Goal: Task Accomplishment & Management: Use online tool/utility

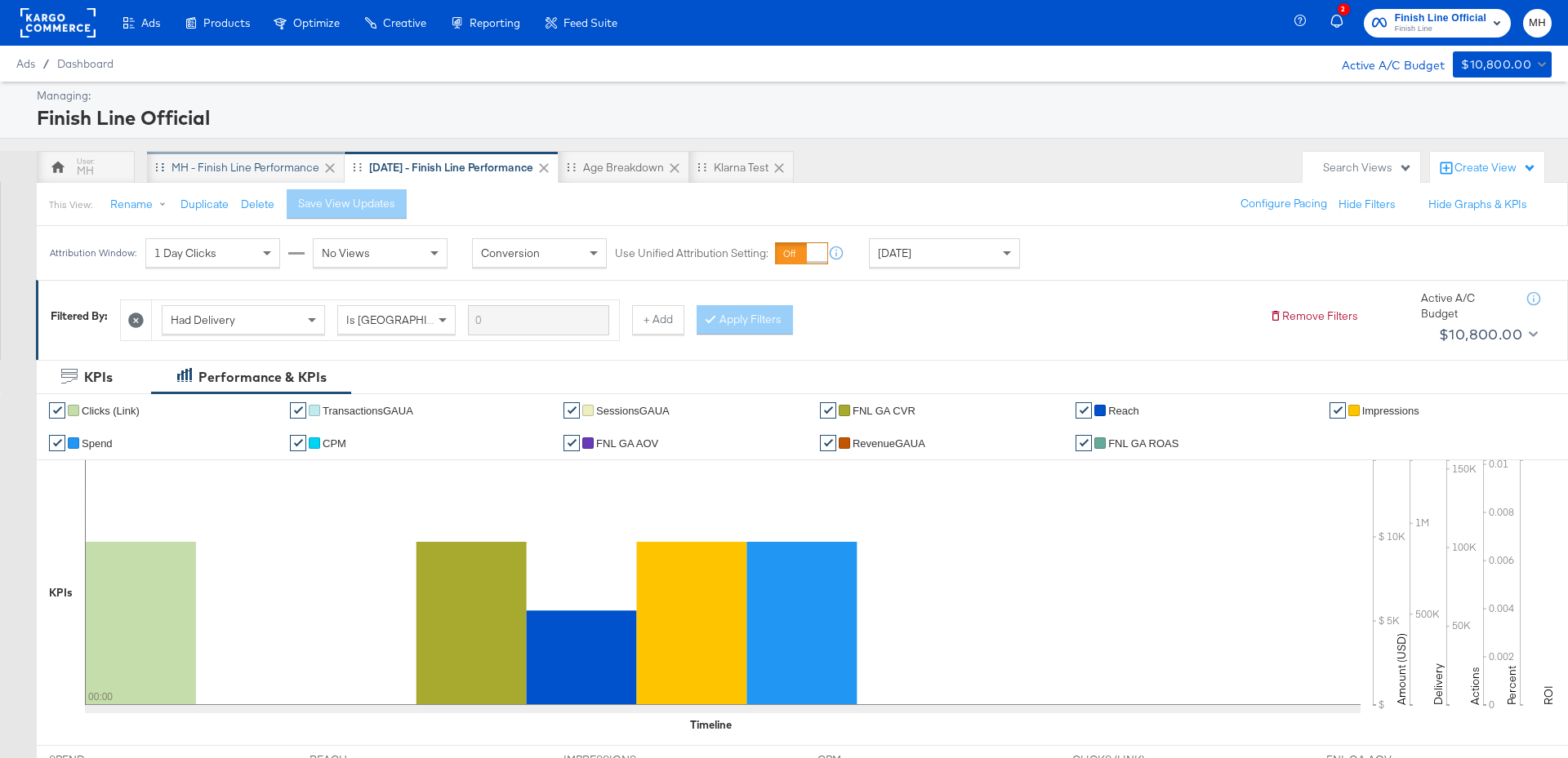
click at [272, 169] on div "MH - Finish Line Performance" at bounding box center [245, 167] width 148 height 16
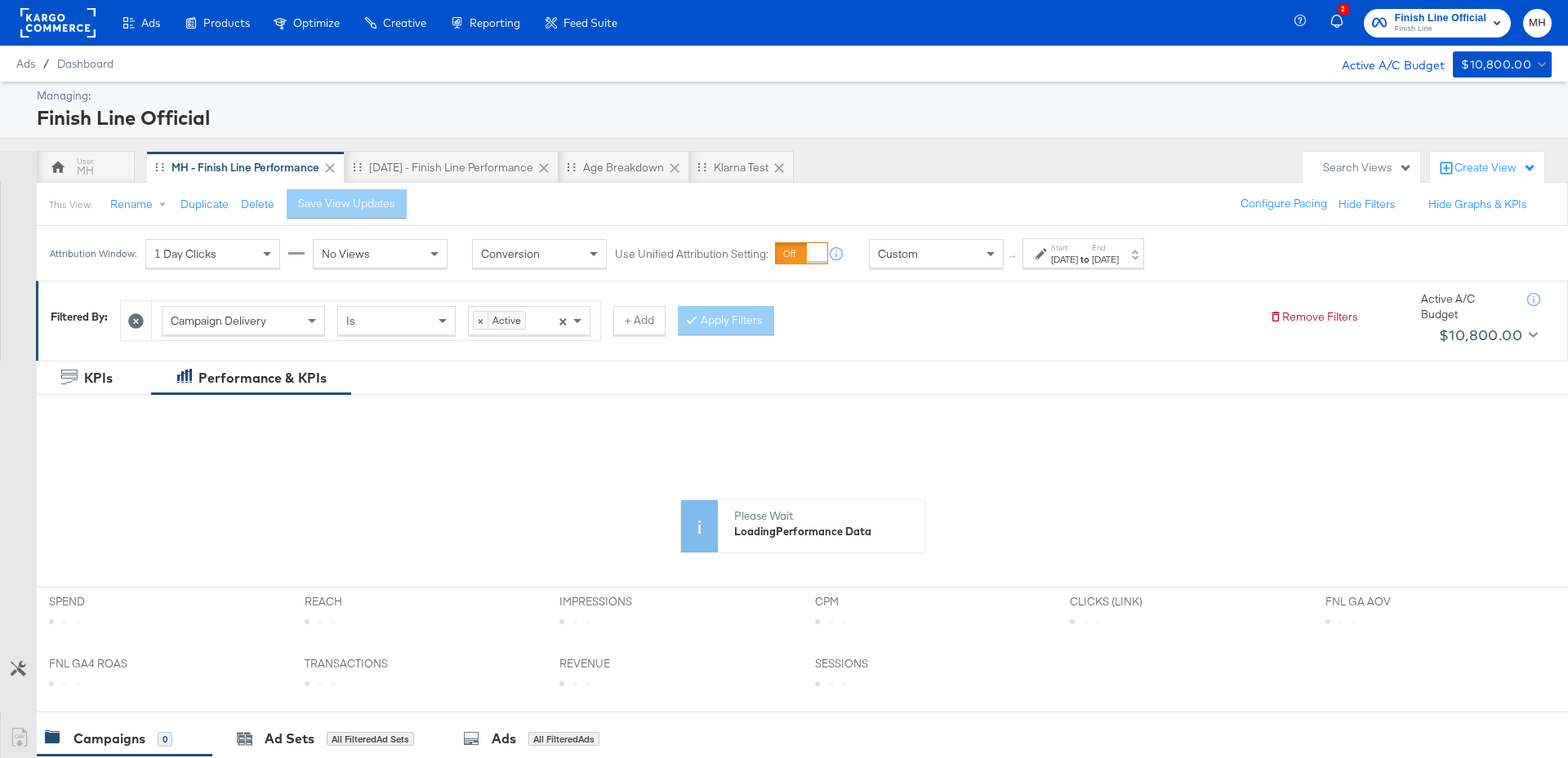
click at [1092, 255] on strong "to" at bounding box center [1085, 259] width 14 height 12
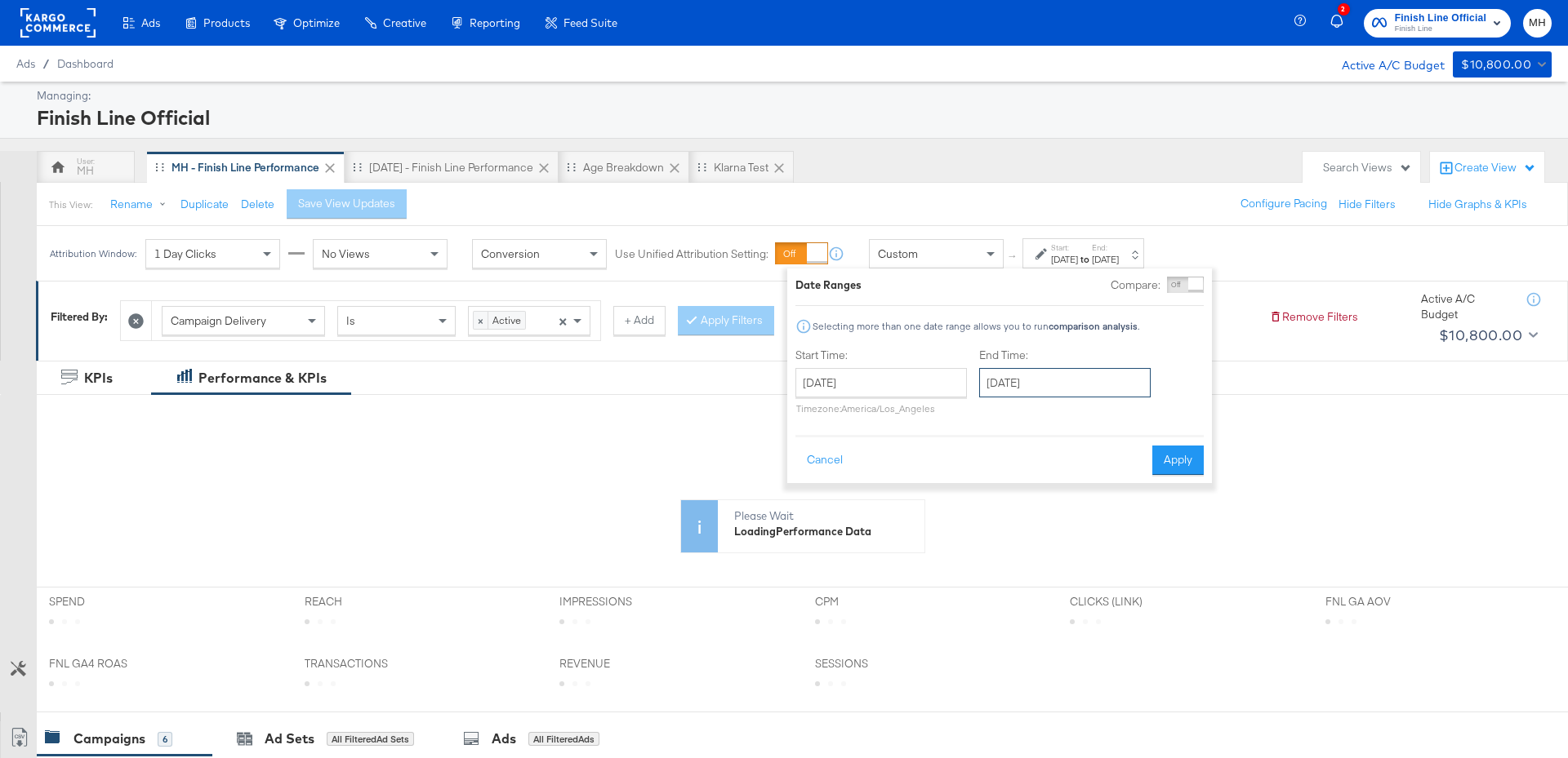
click at [1096, 391] on input "[DATE]" at bounding box center [1065, 383] width 171 height 30
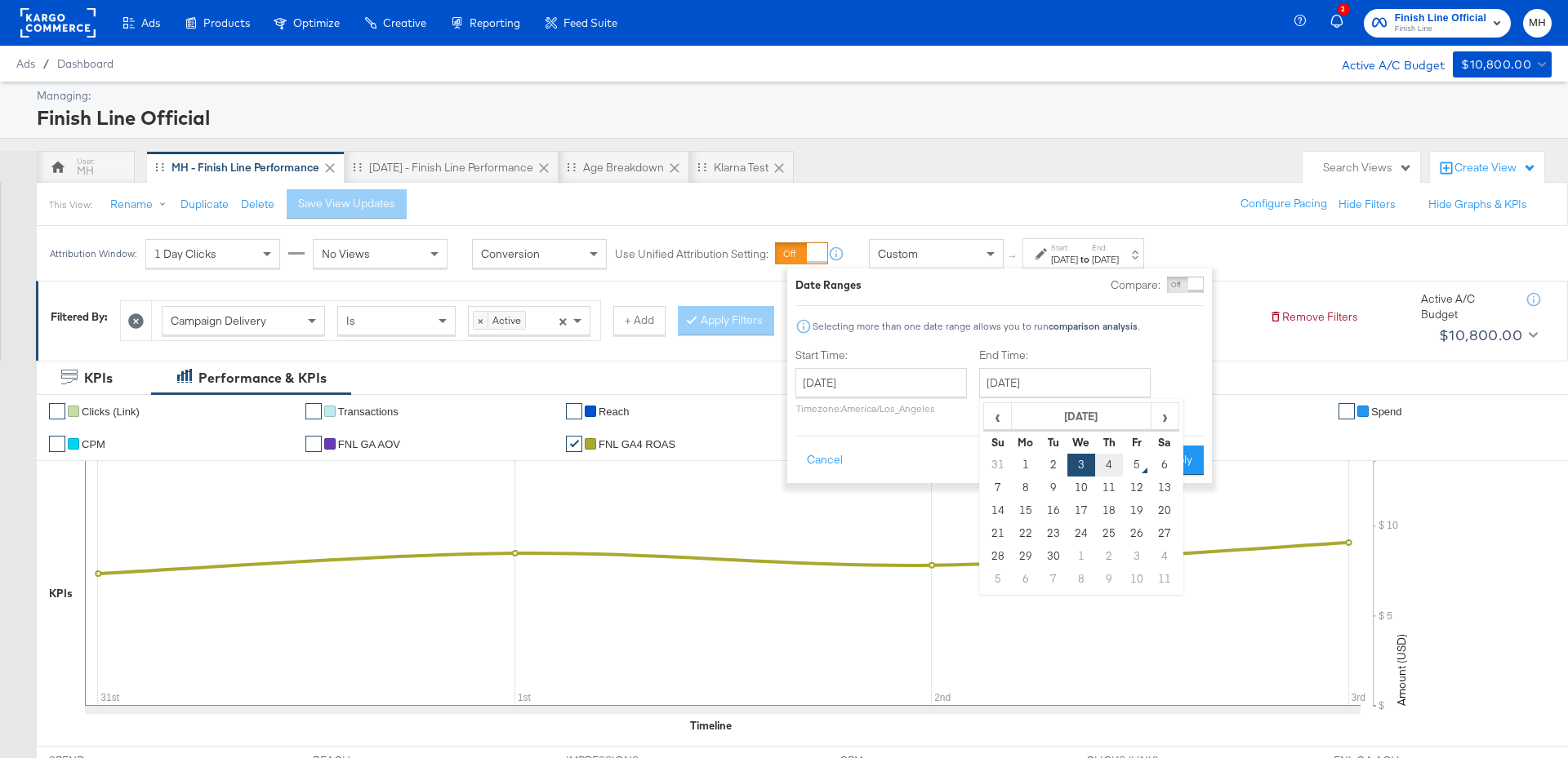
click at [1114, 463] on td "4" at bounding box center [1109, 466] width 28 height 23
type input "[DATE]"
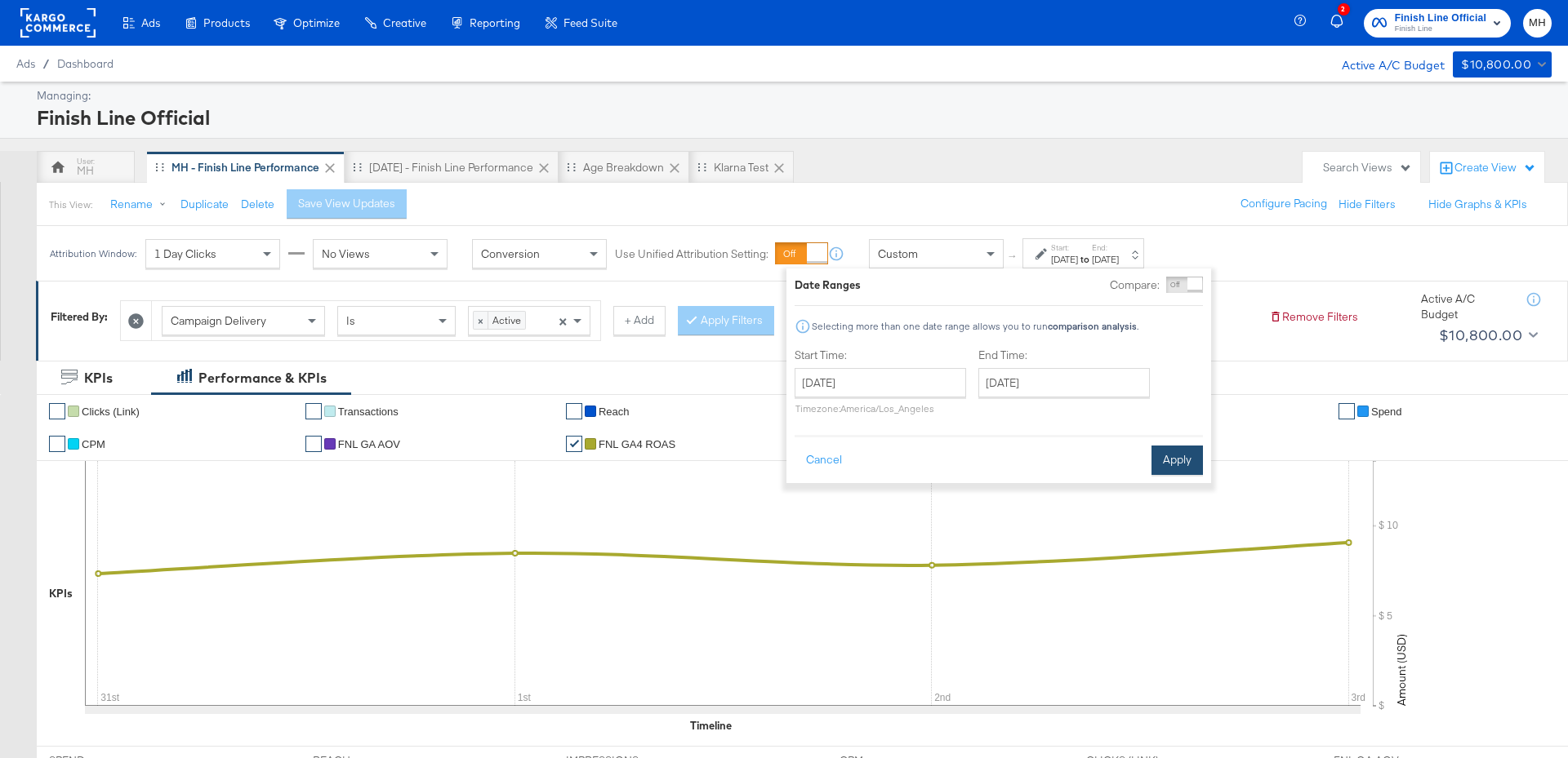
click at [1170, 463] on button "Apply" at bounding box center [1177, 461] width 51 height 30
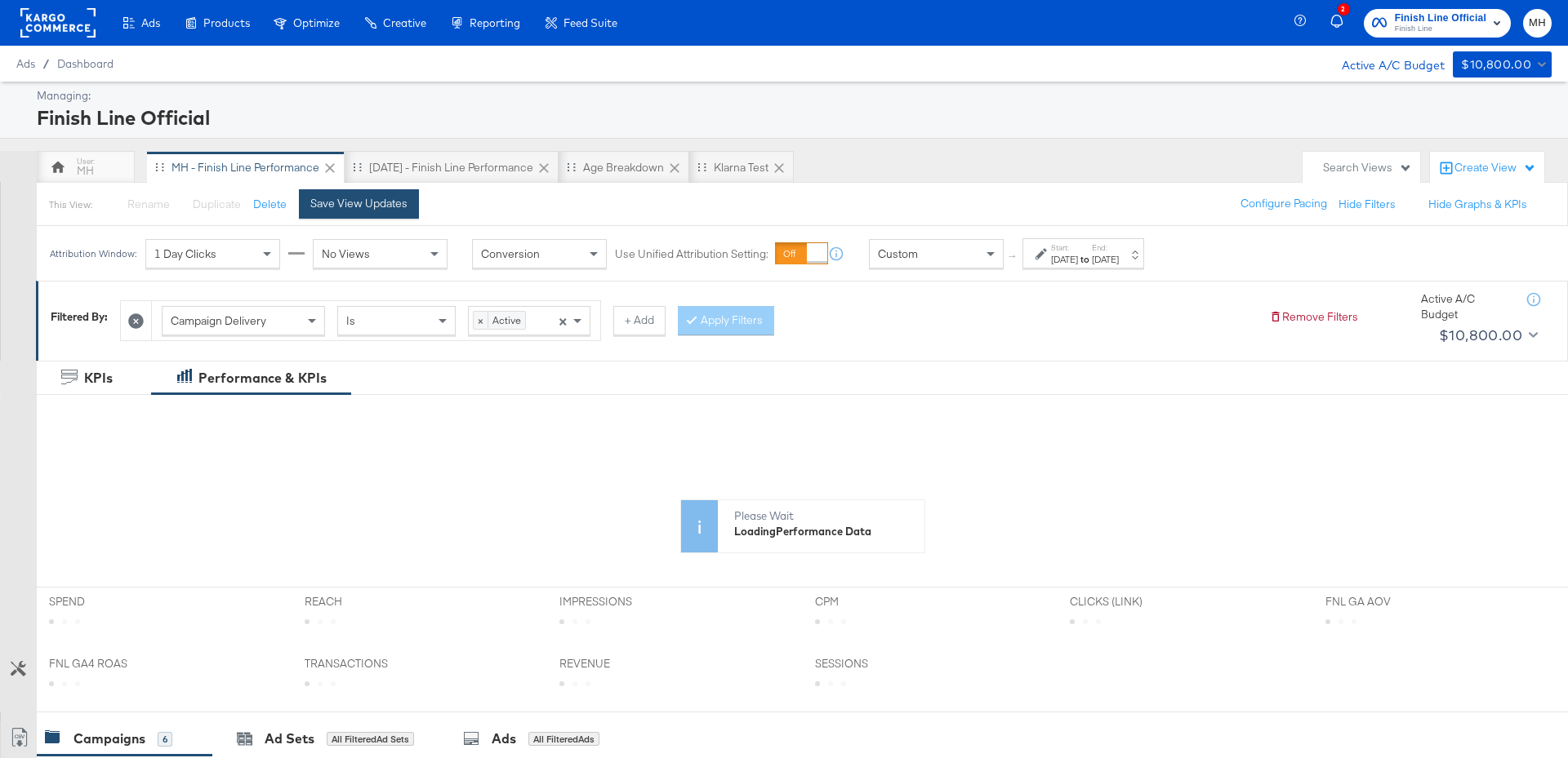
click at [373, 200] on div "Save View Updates" at bounding box center [359, 204] width 97 height 16
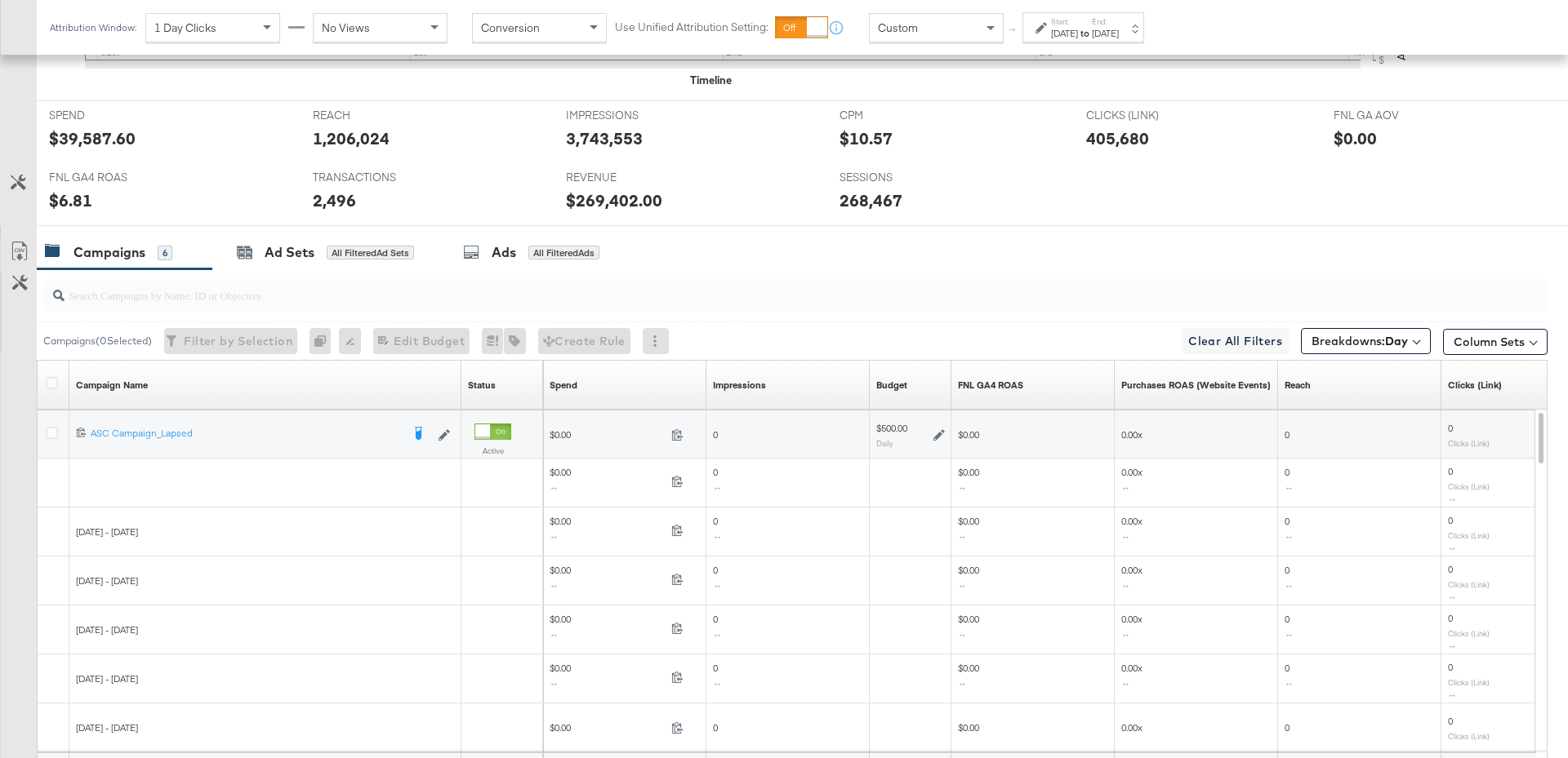
scroll to position [805, 0]
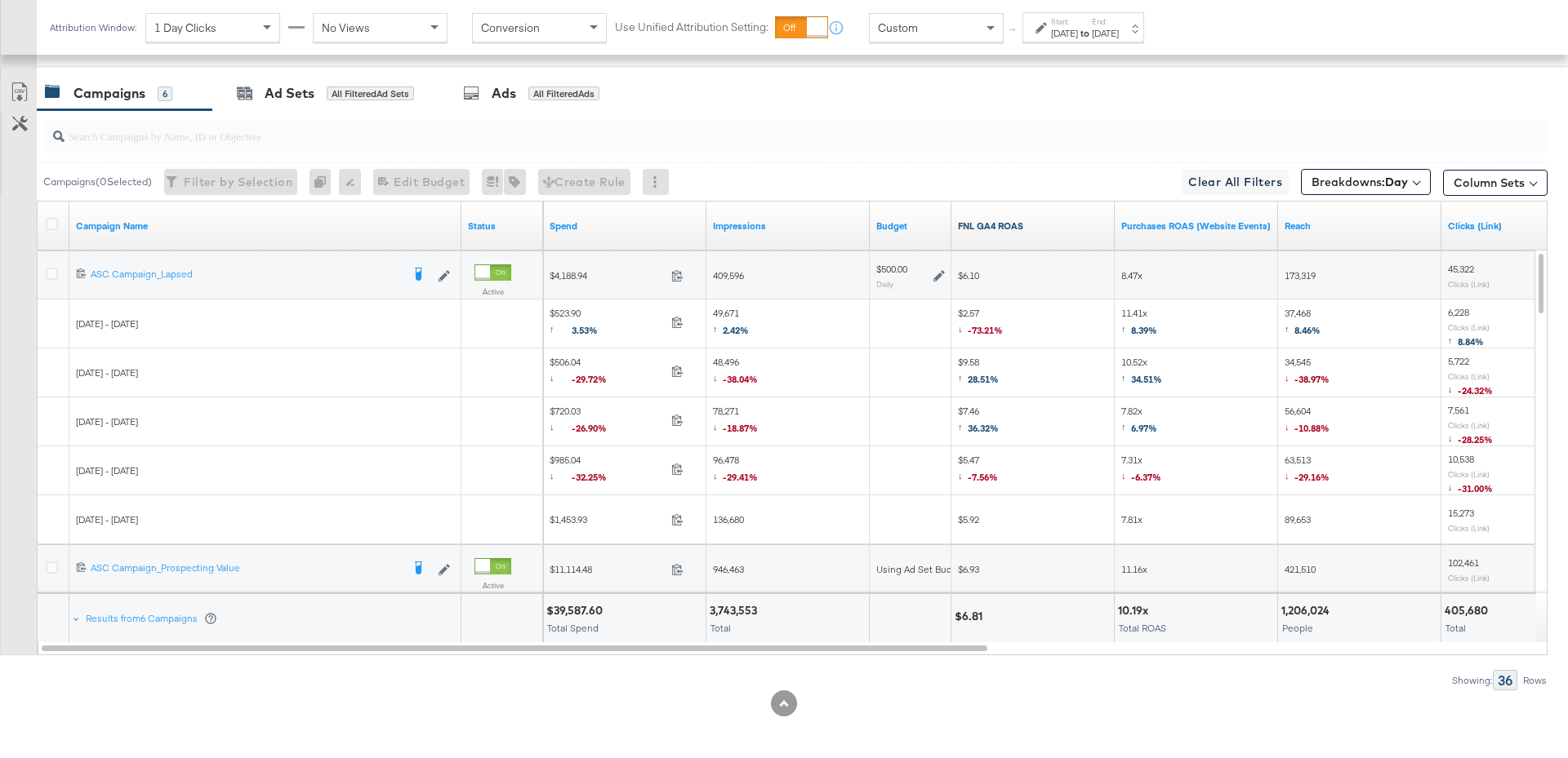
click at [1037, 219] on link "FNL GA4 ROAS" at bounding box center [1033, 226] width 150 height 13
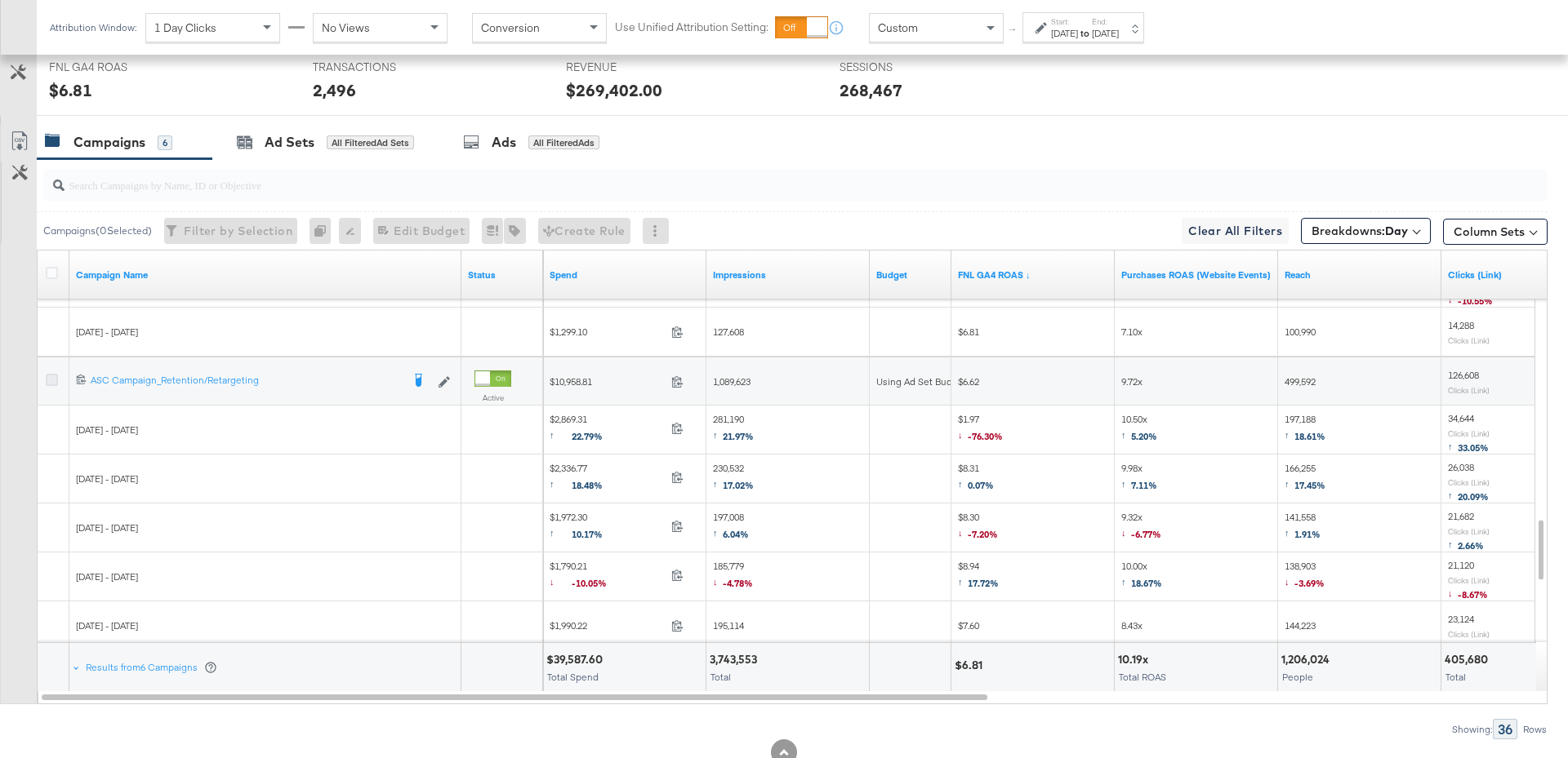
click at [53, 374] on icon at bounding box center [51, 380] width 12 height 12
click at [0, 0] on input "checkbox" at bounding box center [0, 0] width 0 height 0
click at [318, 144] on div "Ad Sets for 1 Campaign" at bounding box center [319, 142] width 166 height 19
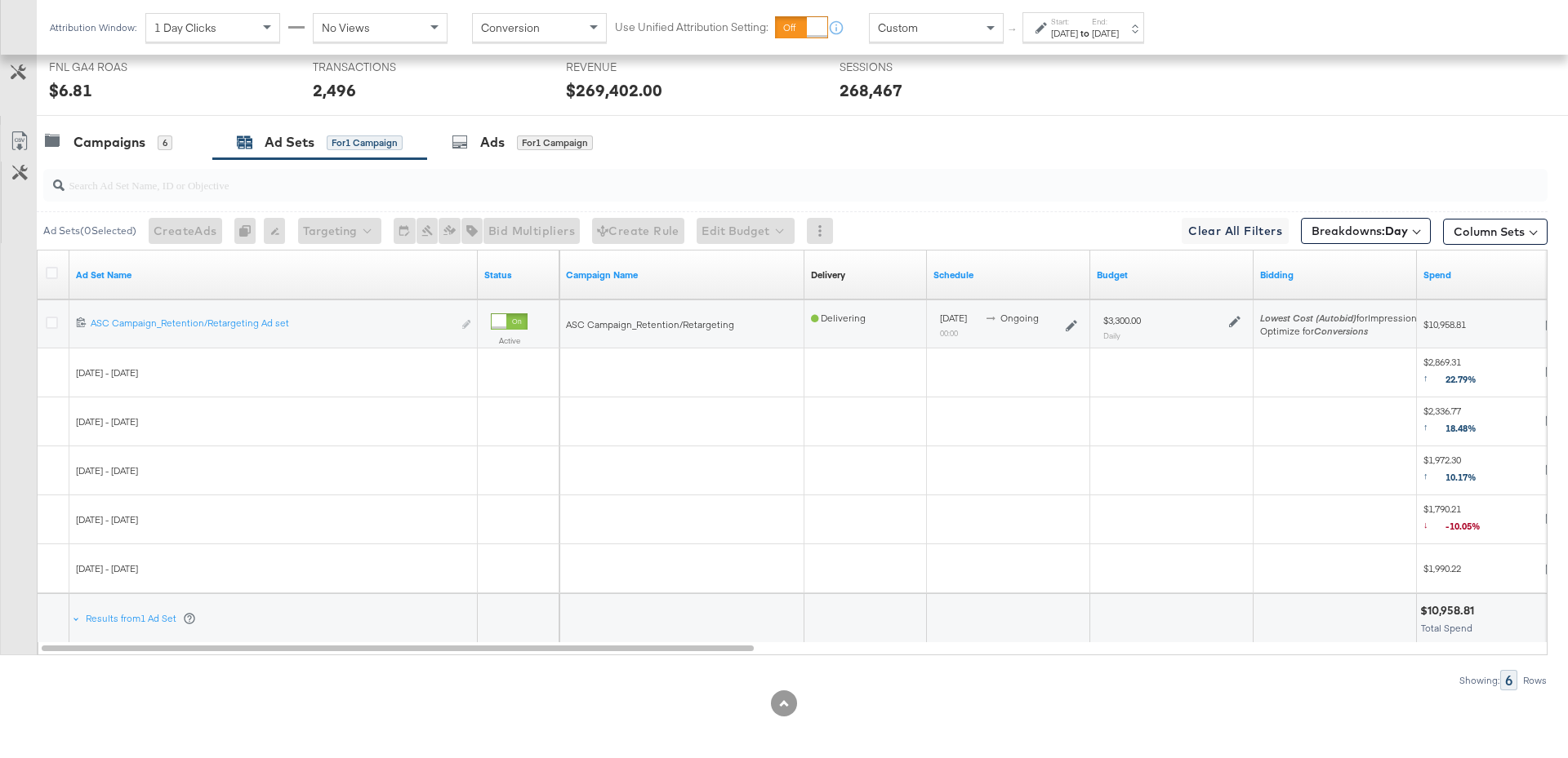
click at [1233, 319] on icon at bounding box center [1235, 321] width 12 height 12
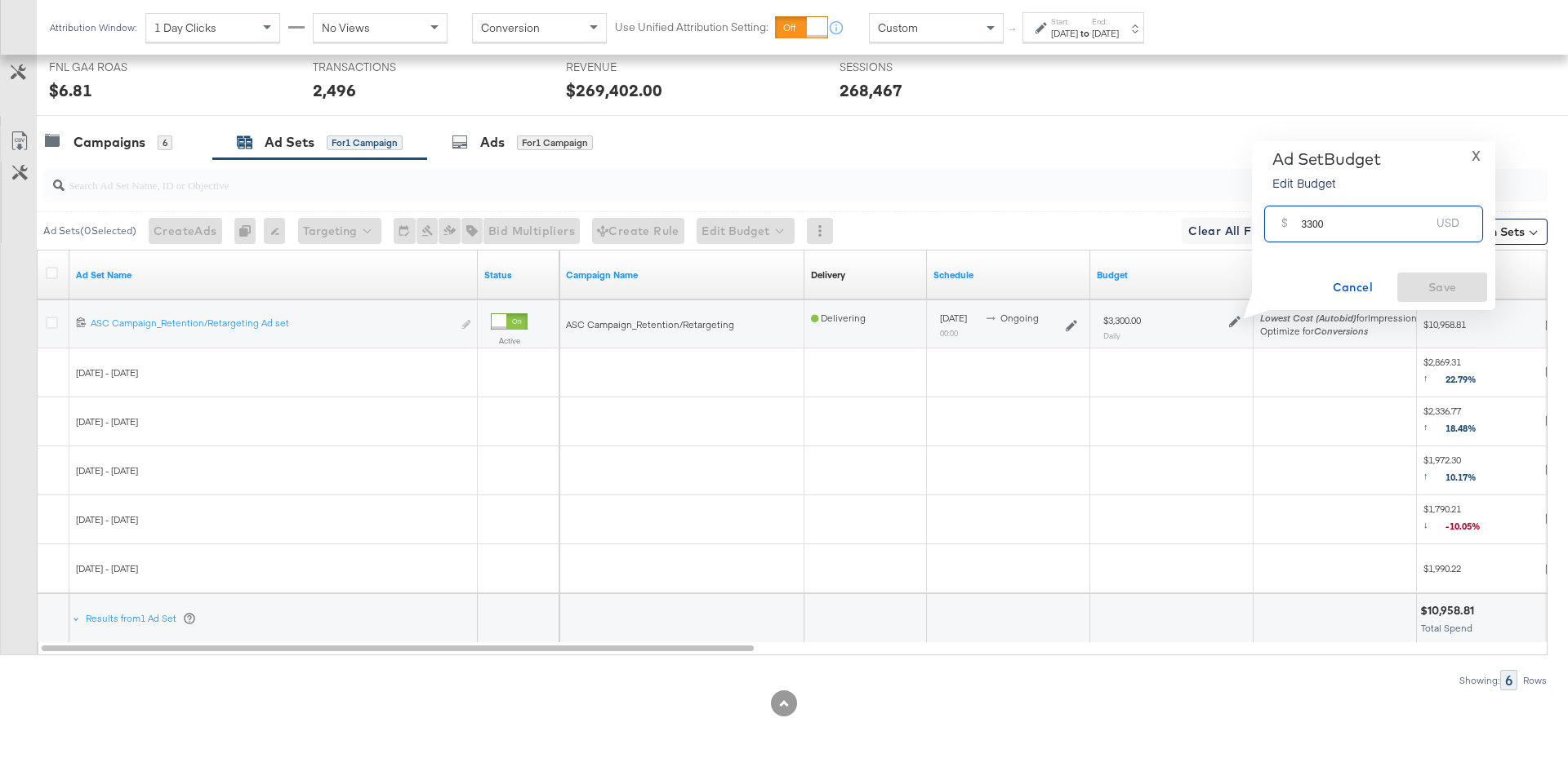
drag, startPoint x: 1323, startPoint y: 231, endPoint x: 1298, endPoint y: 231, distance: 25.0
click at [1298, 231] on div "$ 3300 USD" at bounding box center [1373, 224] width 218 height 37
type input "4000"
click at [1445, 282] on span "Save" at bounding box center [1442, 288] width 77 height 21
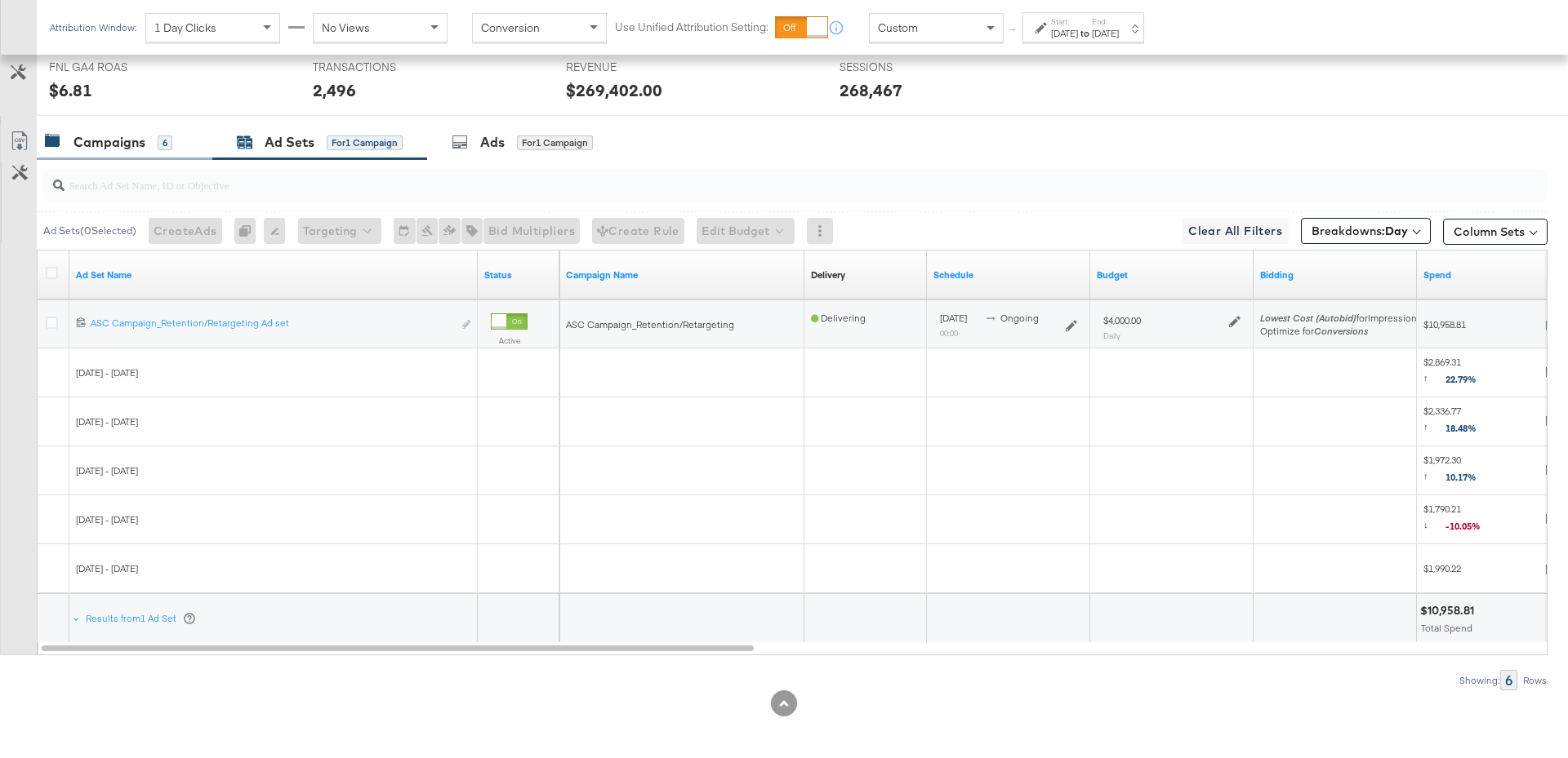
click at [132, 133] on div "Campaigns" at bounding box center [109, 142] width 72 height 19
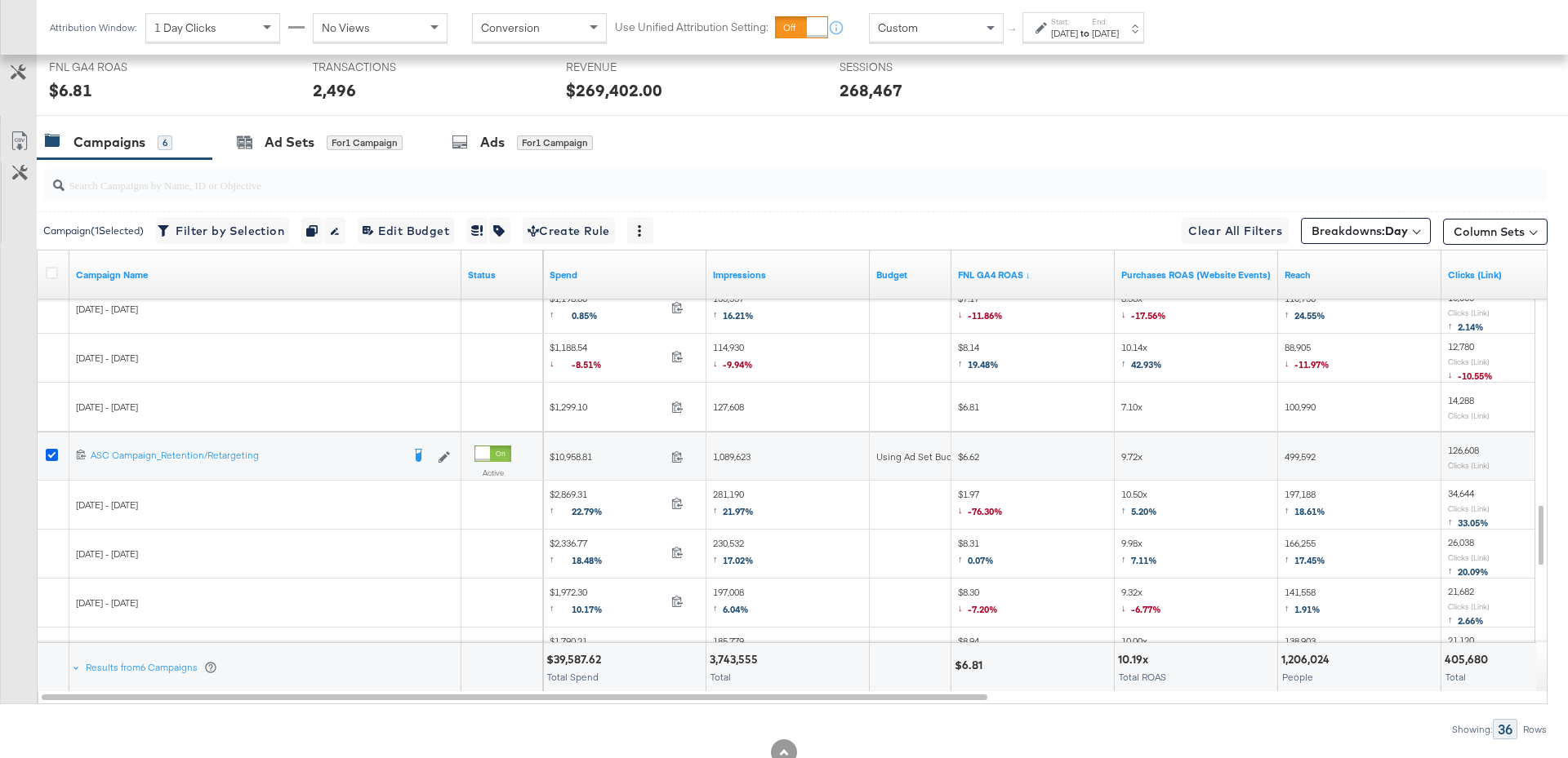
click at [50, 453] on icon at bounding box center [51, 455] width 12 height 12
click at [0, 0] on input "checkbox" at bounding box center [0, 0] width 0 height 0
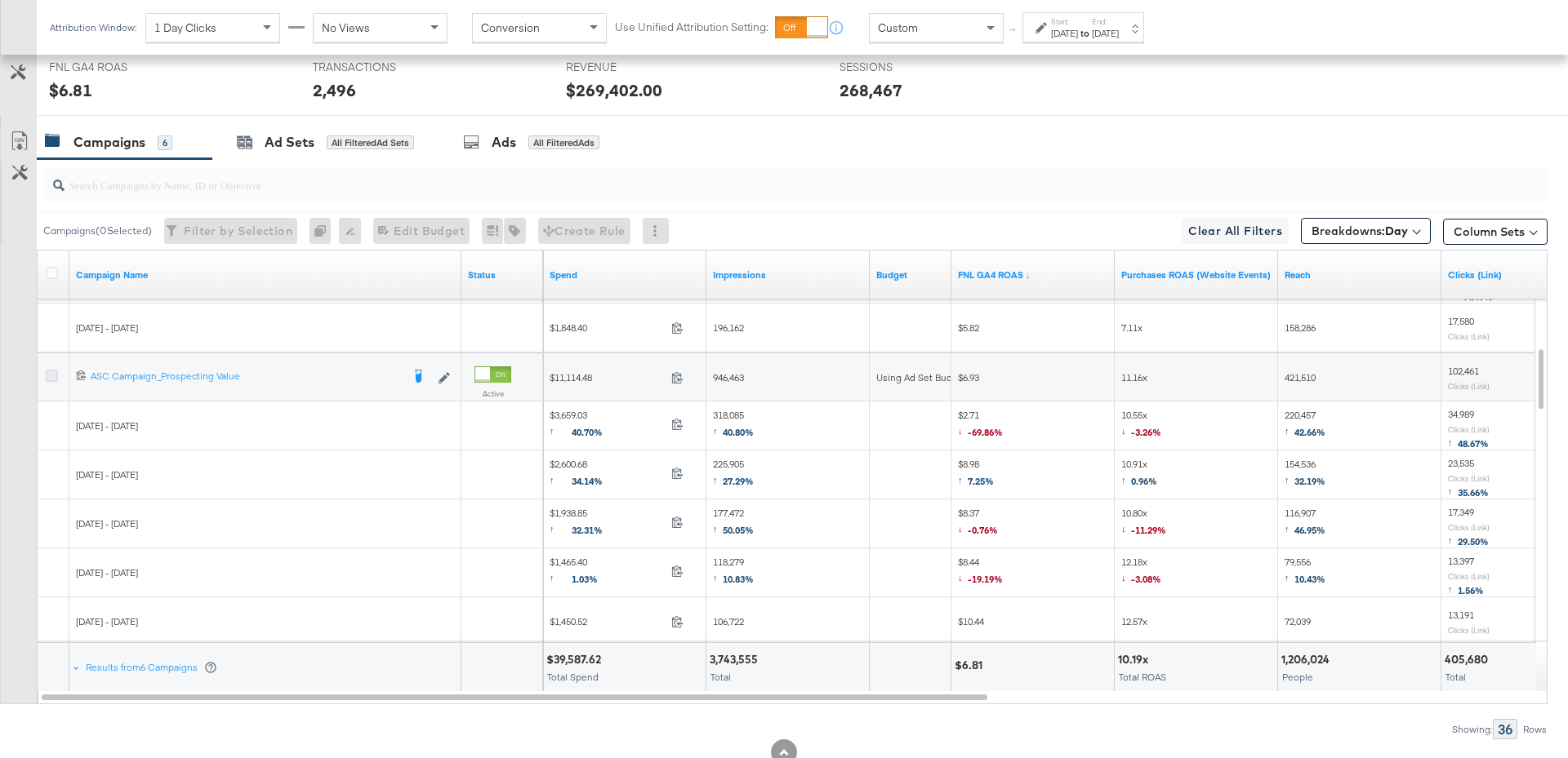
click at [50, 370] on icon at bounding box center [51, 376] width 12 height 12
click at [0, 0] on input "checkbox" at bounding box center [0, 0] width 0 height 0
click at [305, 143] on div "Ad Sets" at bounding box center [289, 142] width 49 height 19
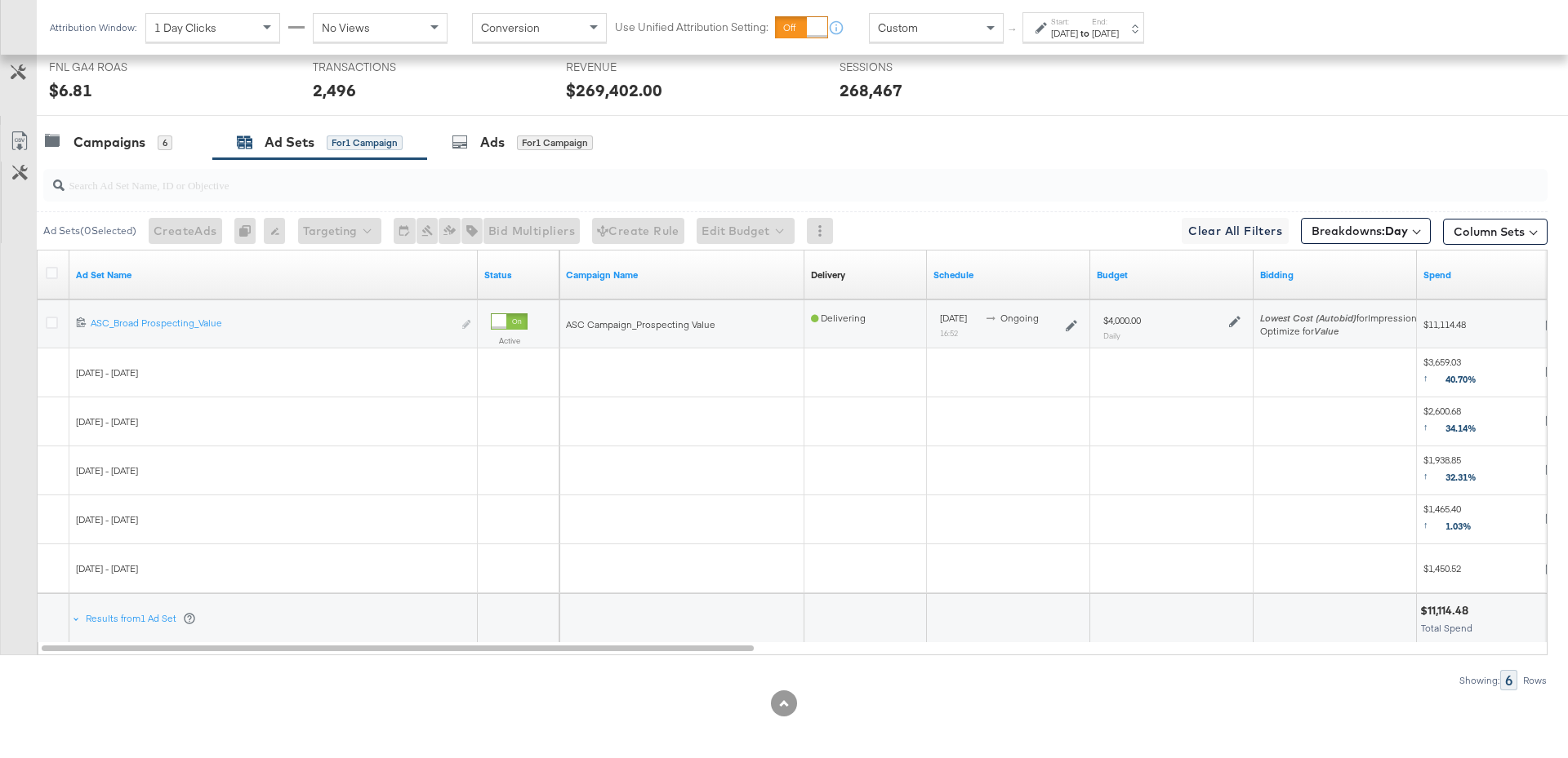
click at [1232, 317] on icon at bounding box center [1235, 321] width 12 height 12
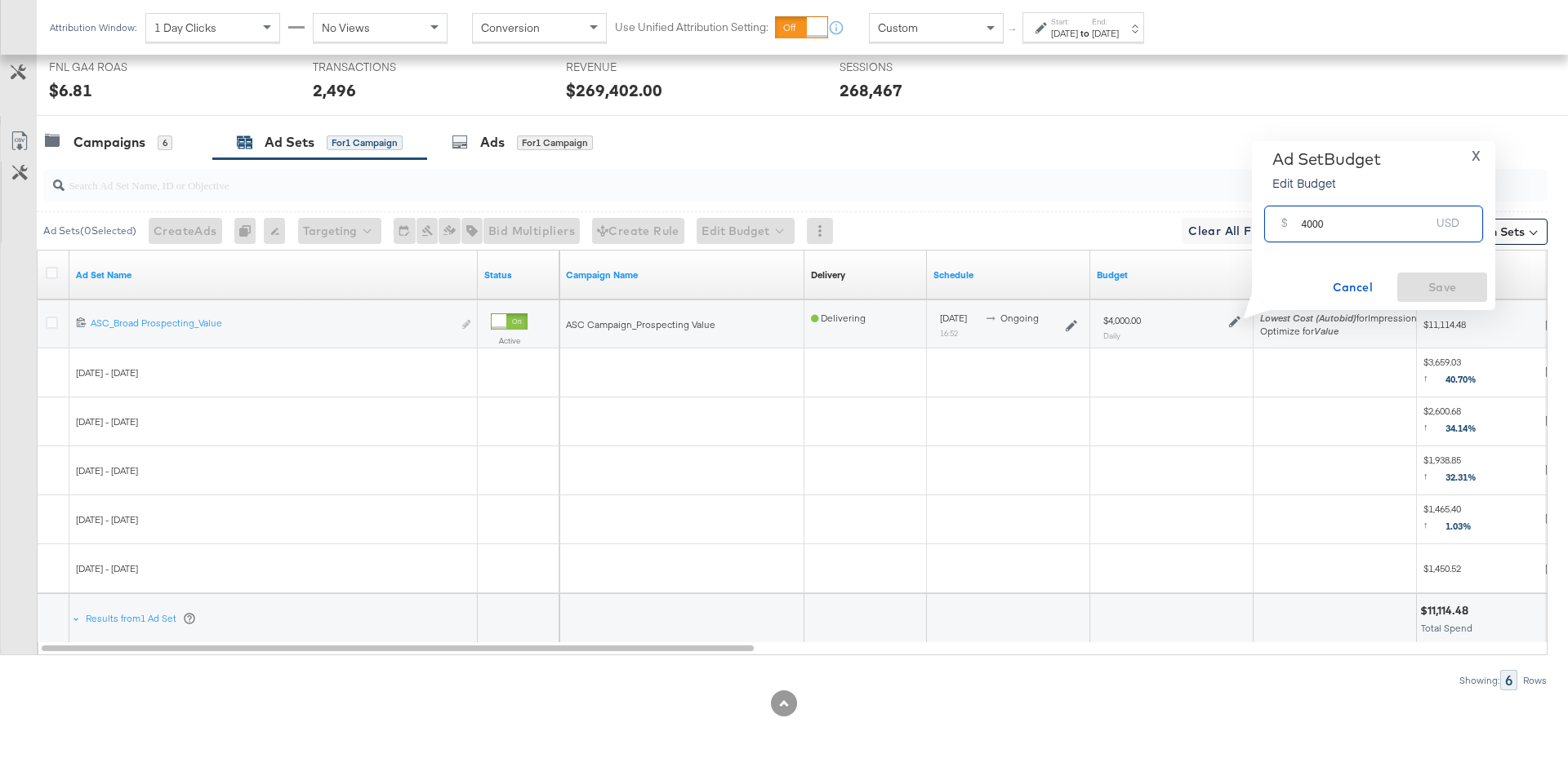
drag, startPoint x: 1336, startPoint y: 226, endPoint x: 1291, endPoint y: 226, distance: 45.0
click at [1291, 226] on div "$ 4000 USD" at bounding box center [1373, 224] width 218 height 37
type input "5000"
click at [1448, 281] on span "Save" at bounding box center [1442, 288] width 77 height 21
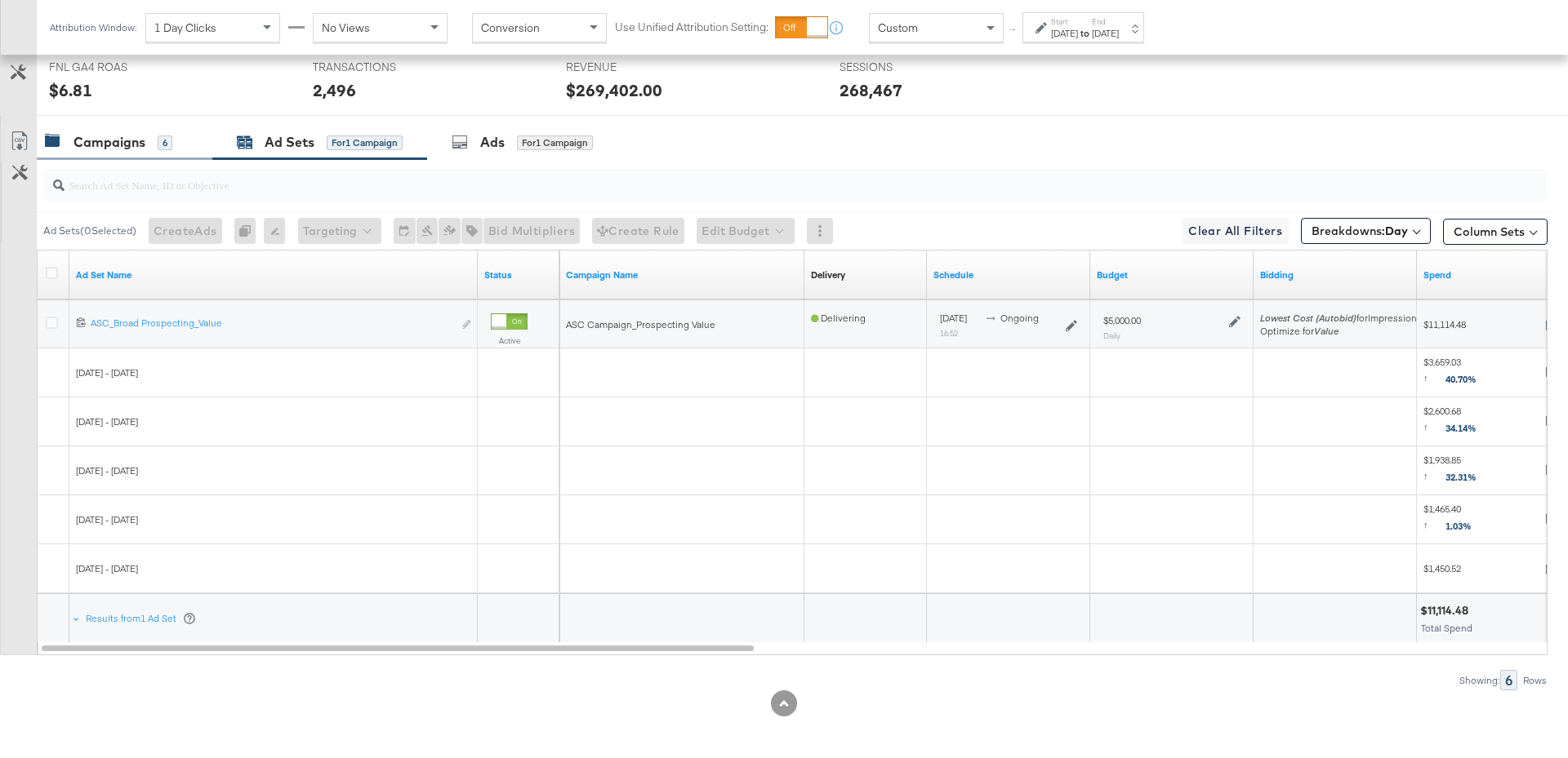
click at [99, 147] on div "Campaigns" at bounding box center [109, 142] width 72 height 19
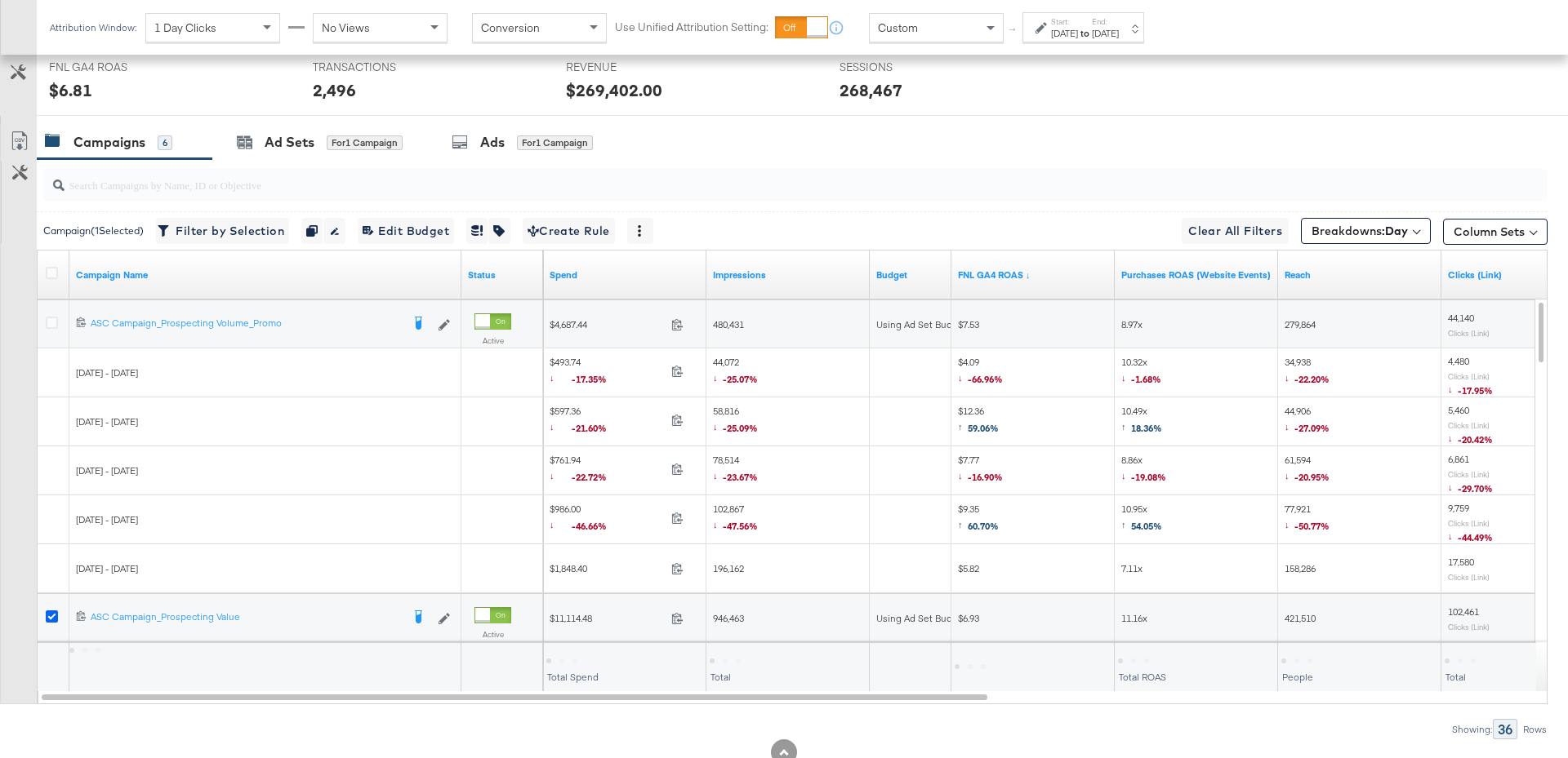
click at [54, 611] on icon at bounding box center [51, 616] width 12 height 12
click at [0, 0] on input "checkbox" at bounding box center [0, 0] width 0 height 0
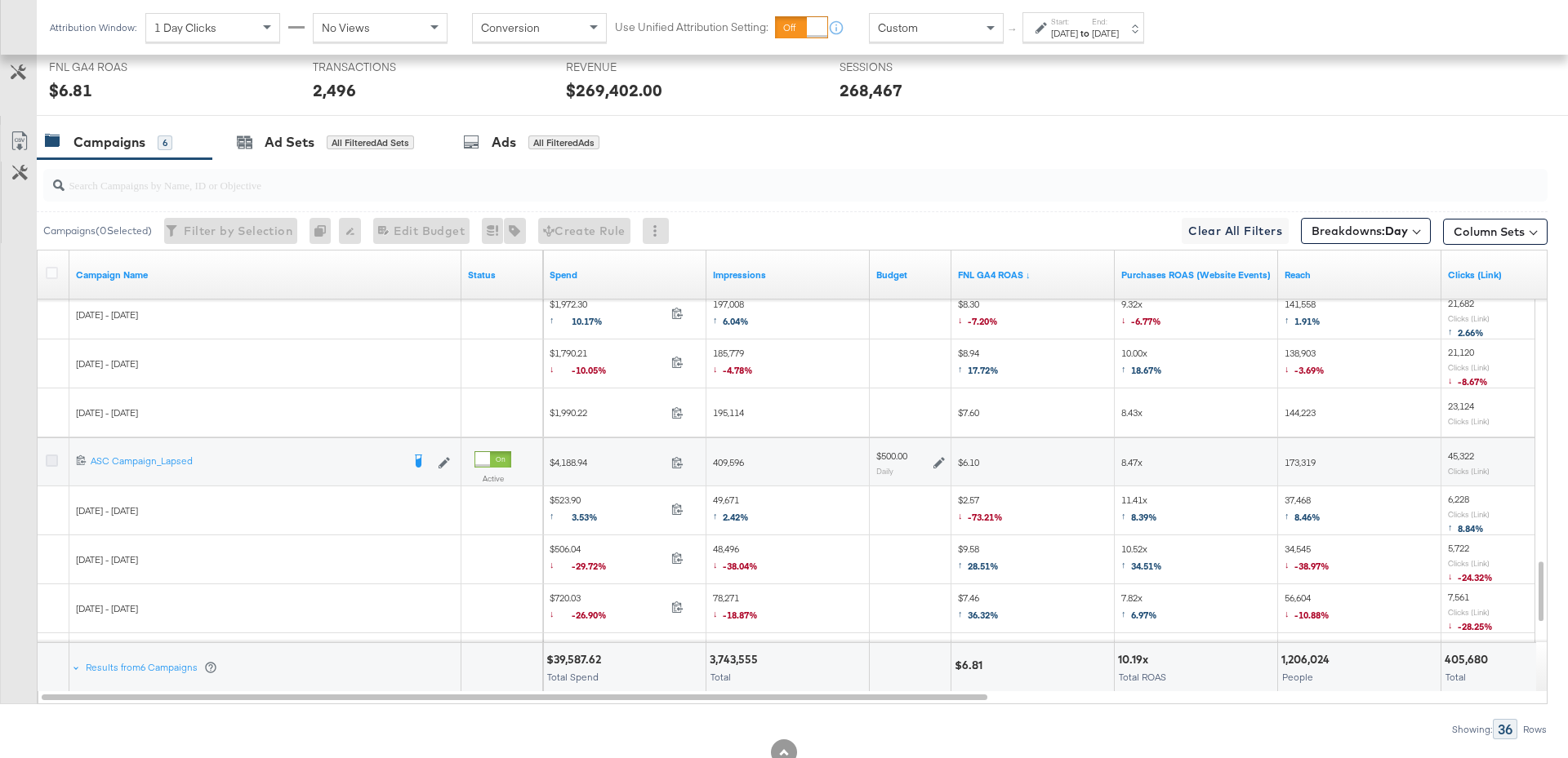
click at [47, 455] on icon at bounding box center [51, 461] width 12 height 12
click at [0, 0] on input "checkbox" at bounding box center [0, 0] width 0 height 0
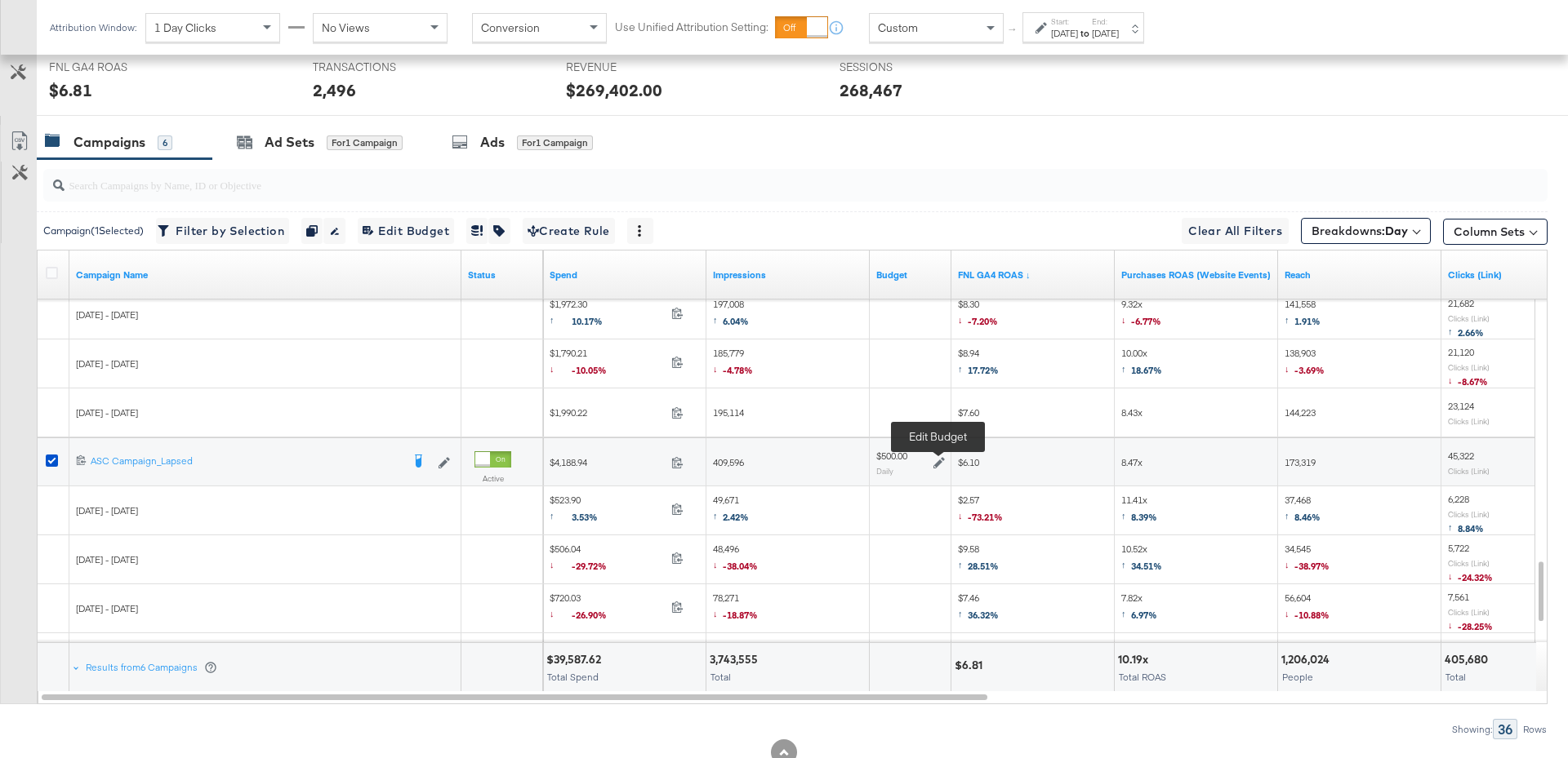
click at [934, 461] on icon at bounding box center [939, 463] width 12 height 12
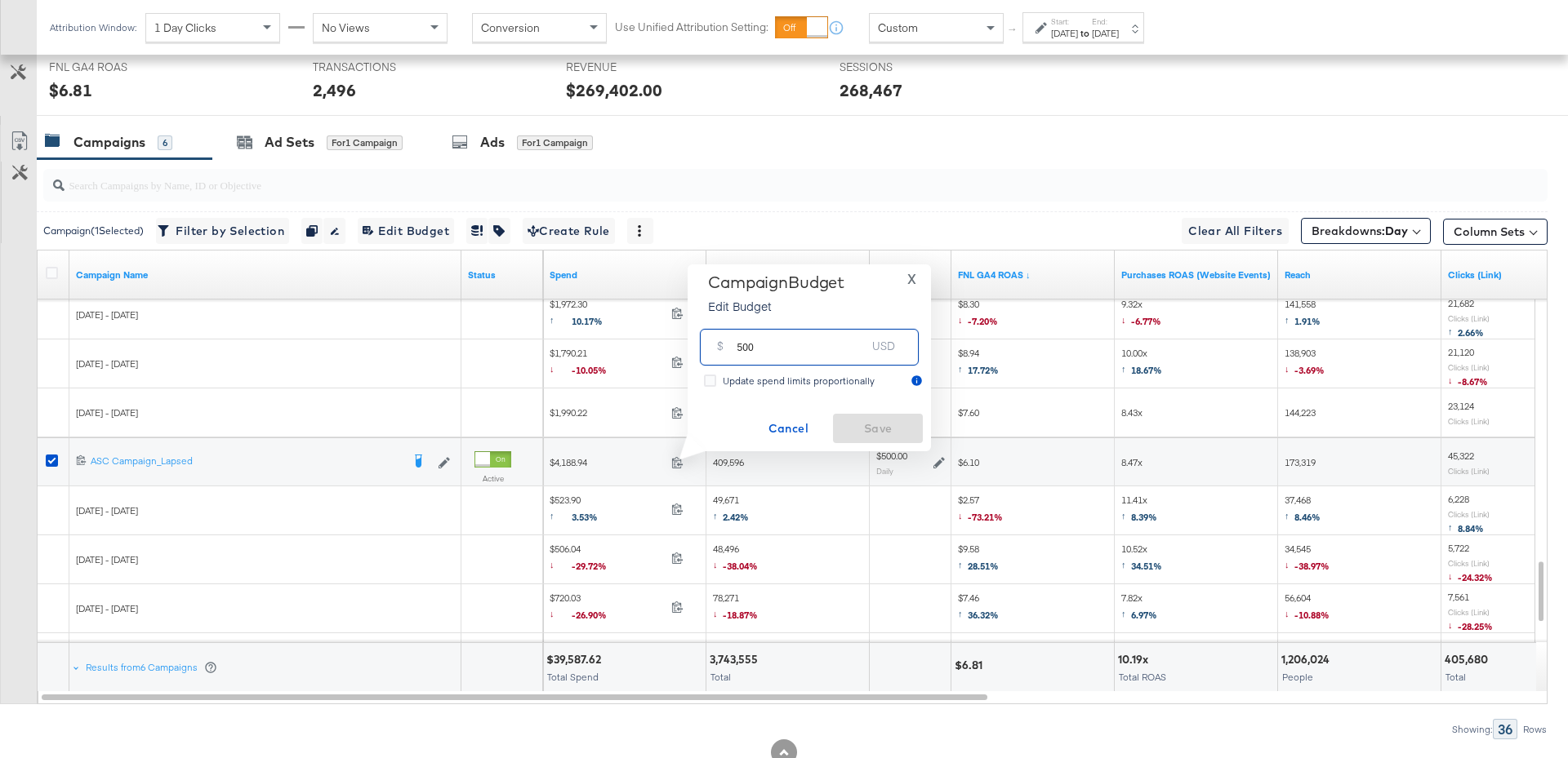
drag, startPoint x: 760, startPoint y: 347, endPoint x: 734, endPoint y: 348, distance: 26.0
click at [734, 348] on div "$ 500 USD" at bounding box center [809, 347] width 218 height 37
type input "800"
click at [891, 428] on span "Save" at bounding box center [877, 428] width 77 height 21
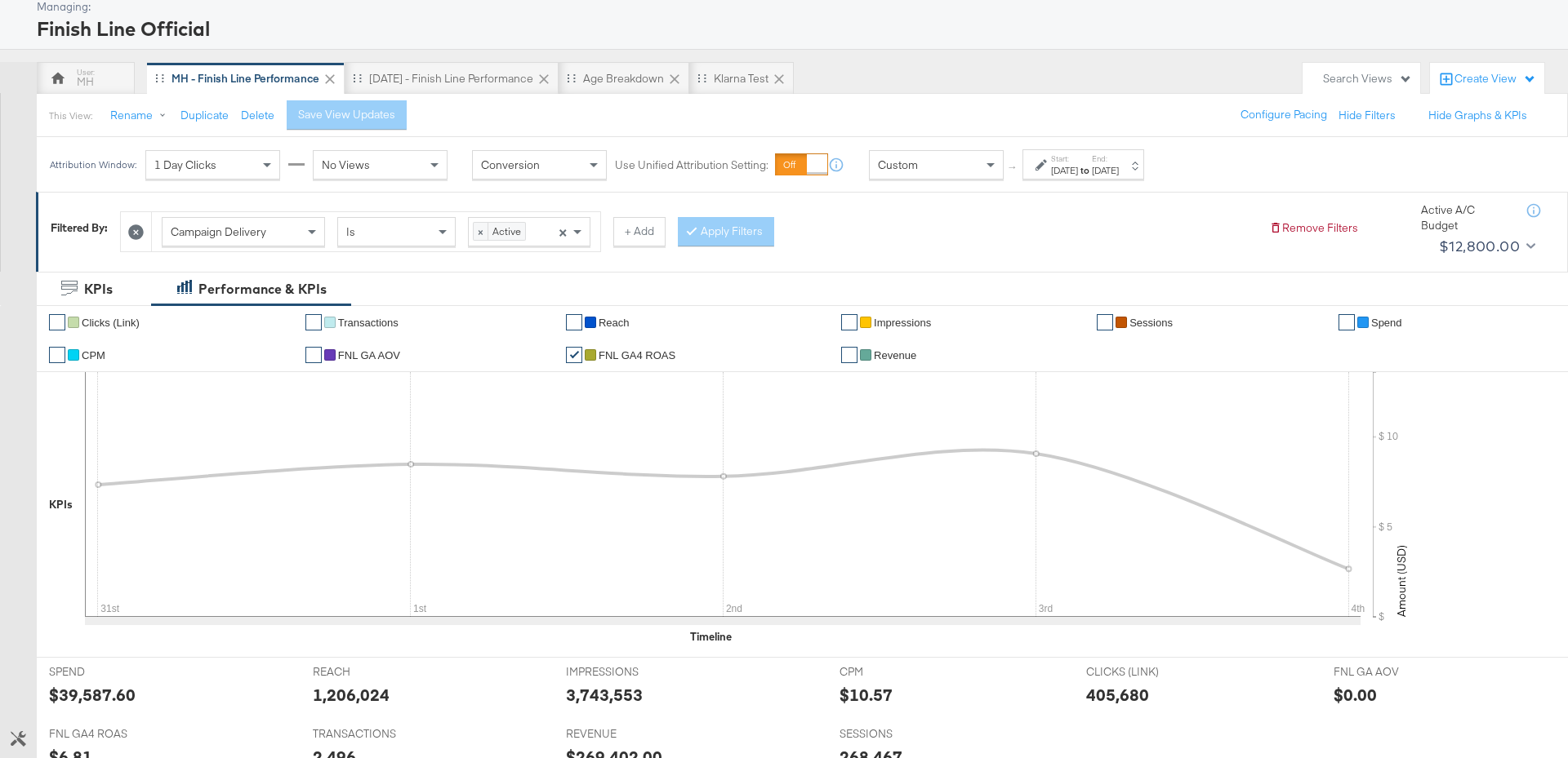
scroll to position [0, 0]
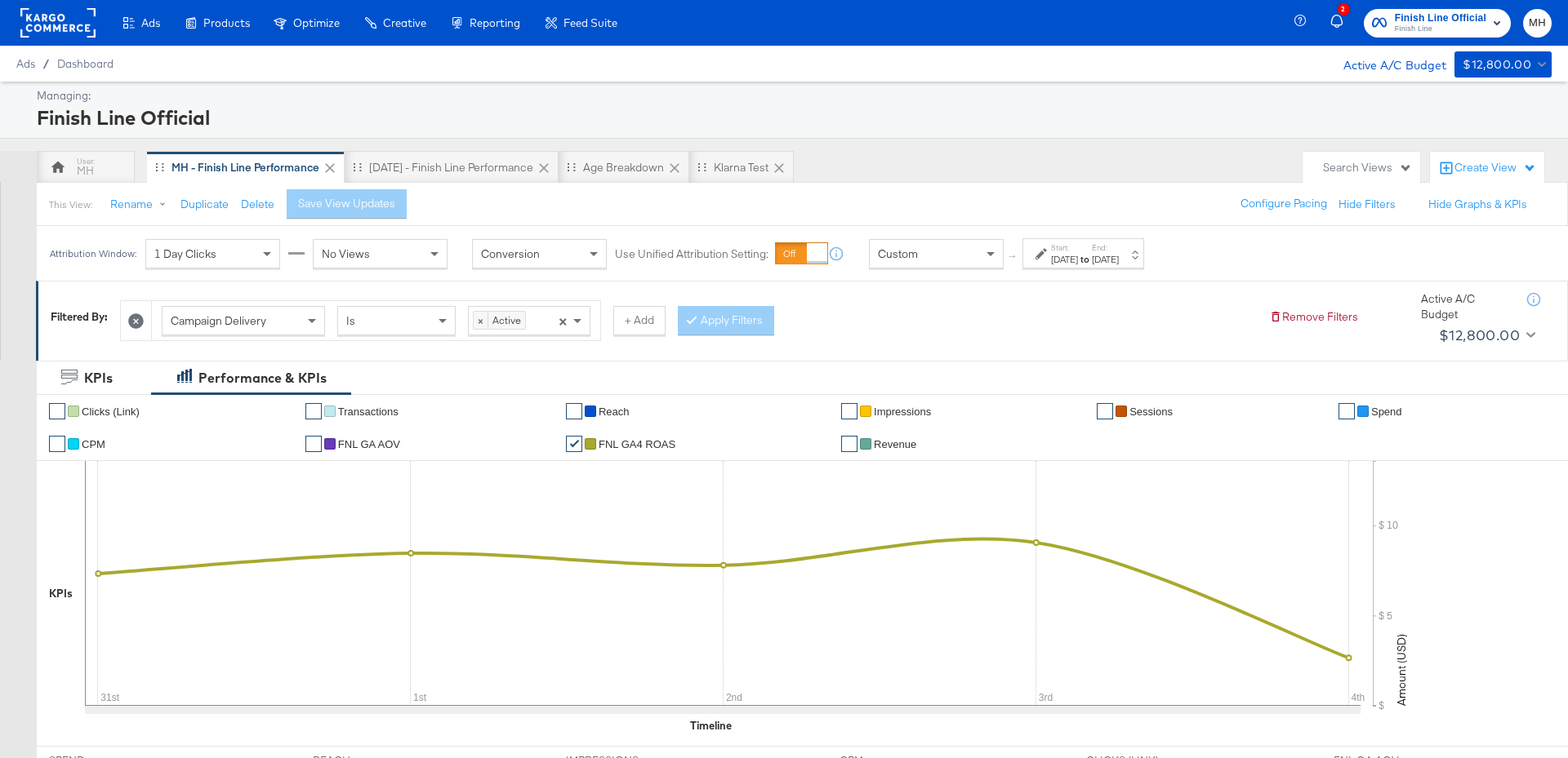
click at [42, 24] on rect at bounding box center [58, 23] width 75 height 30
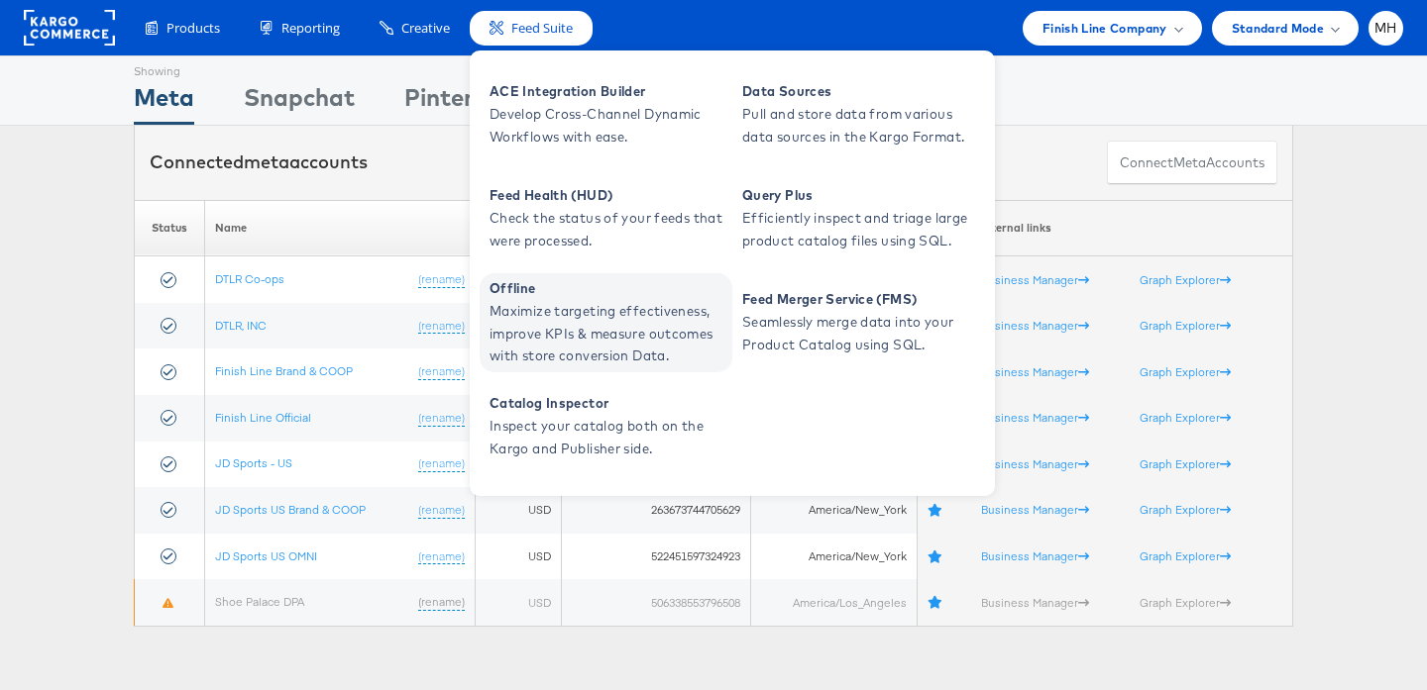
click at [600, 331] on span "Maximize targeting effectiveness, improve KPIs & measure outcomes with store co…" at bounding box center [608, 333] width 238 height 67
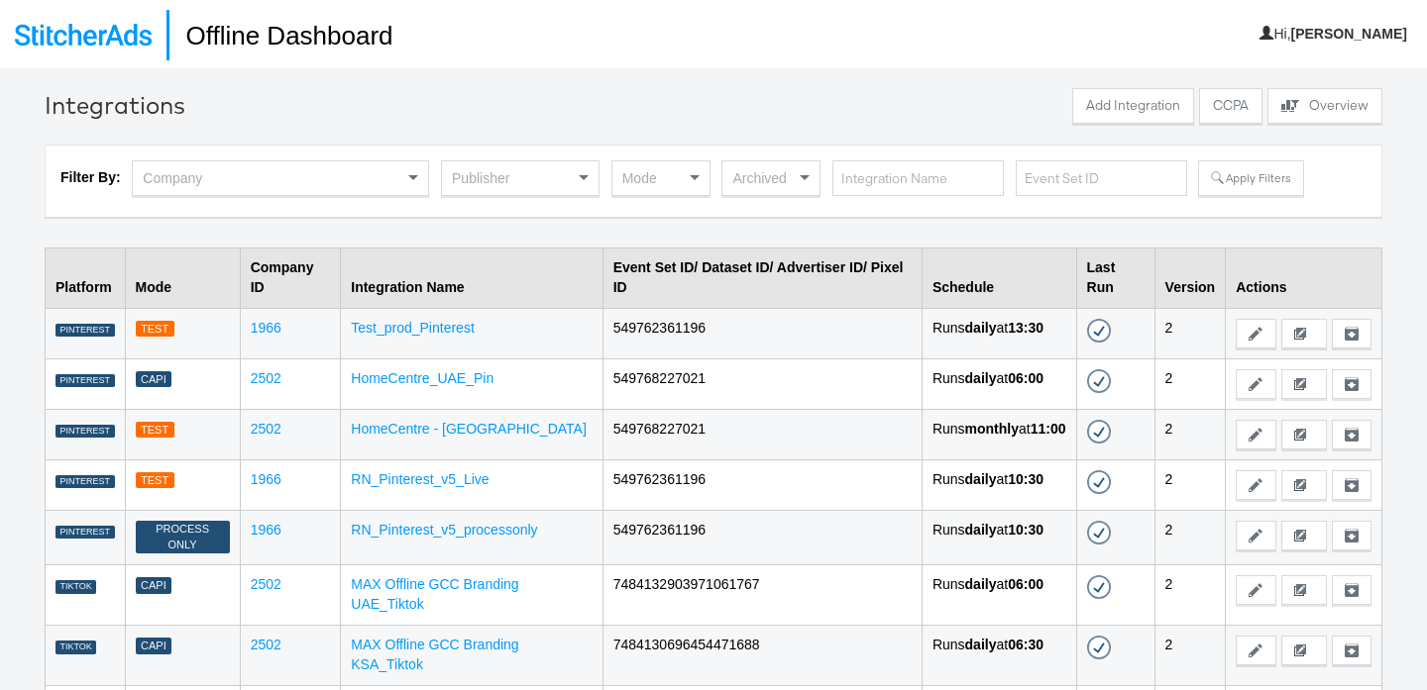
click at [352, 188] on div "Company" at bounding box center [280, 178] width 295 height 34
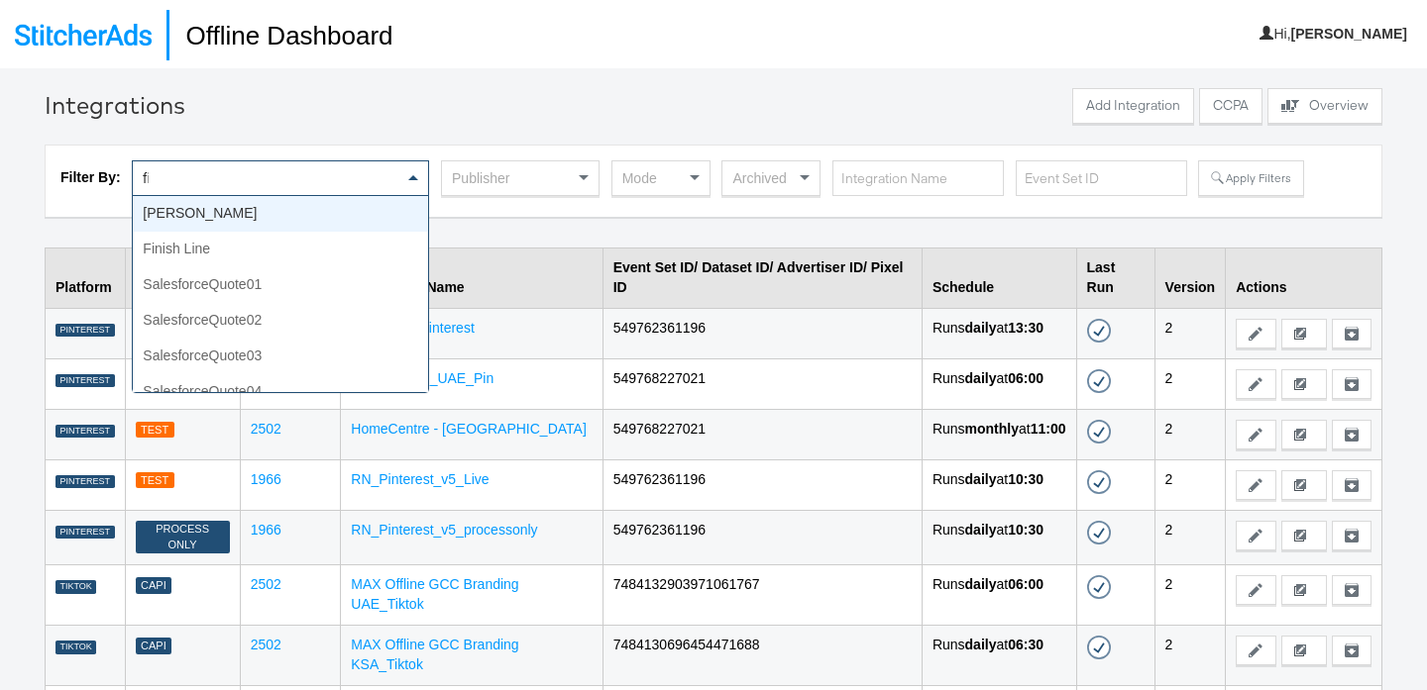
type input "fin"
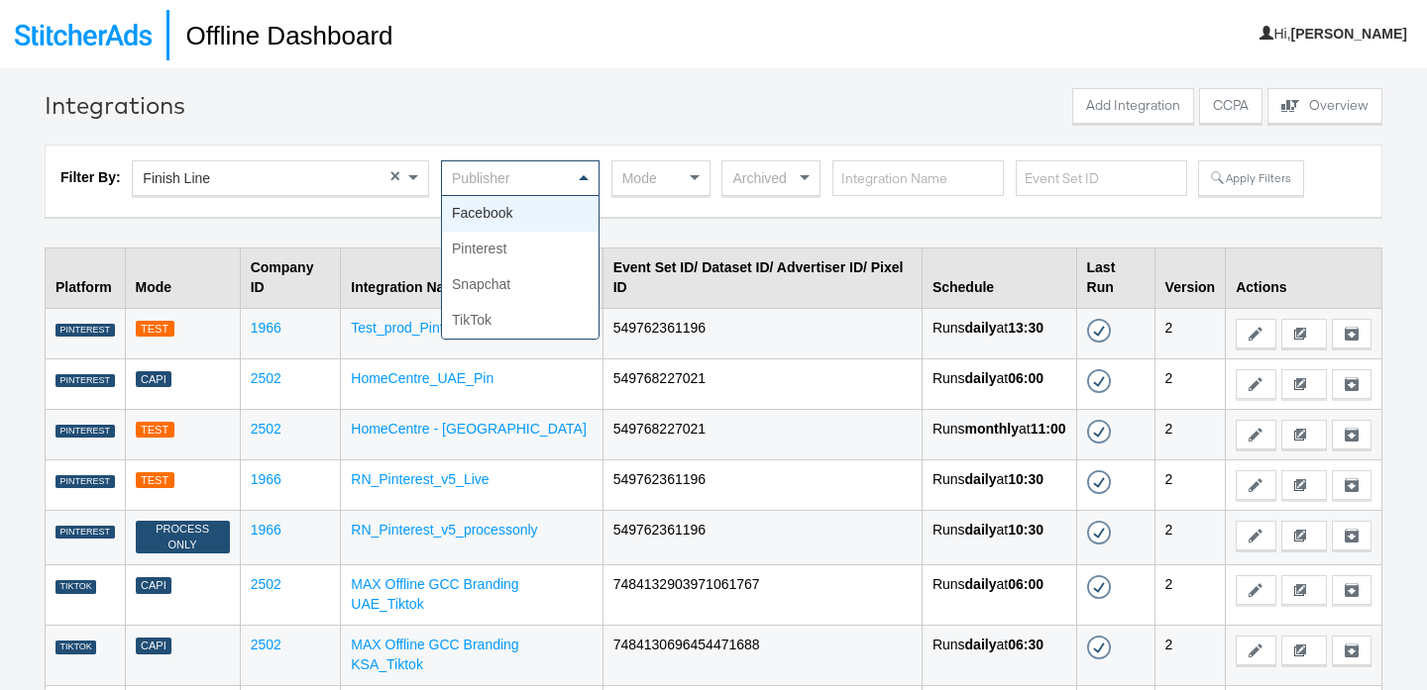
click at [514, 184] on div "Publisher" at bounding box center [520, 178] width 157 height 34
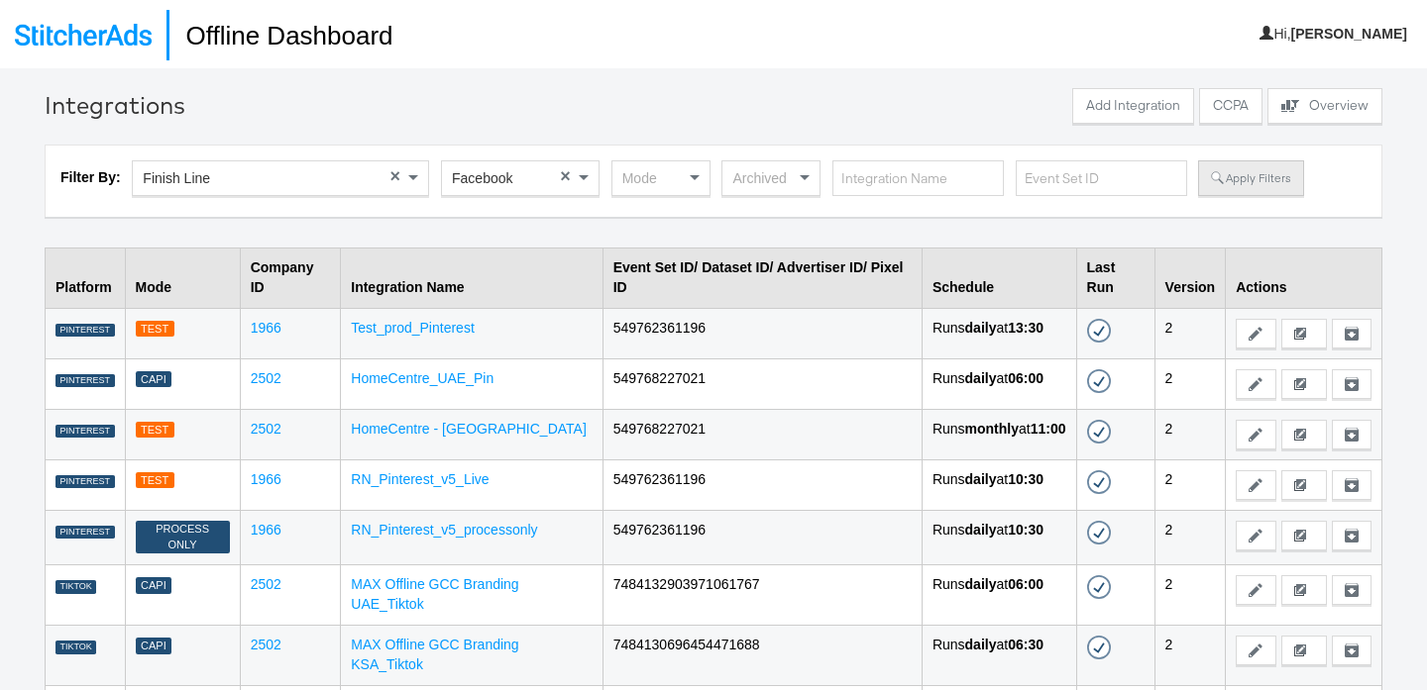
click at [1250, 182] on button "Apply Filters" at bounding box center [1250, 178] width 105 height 36
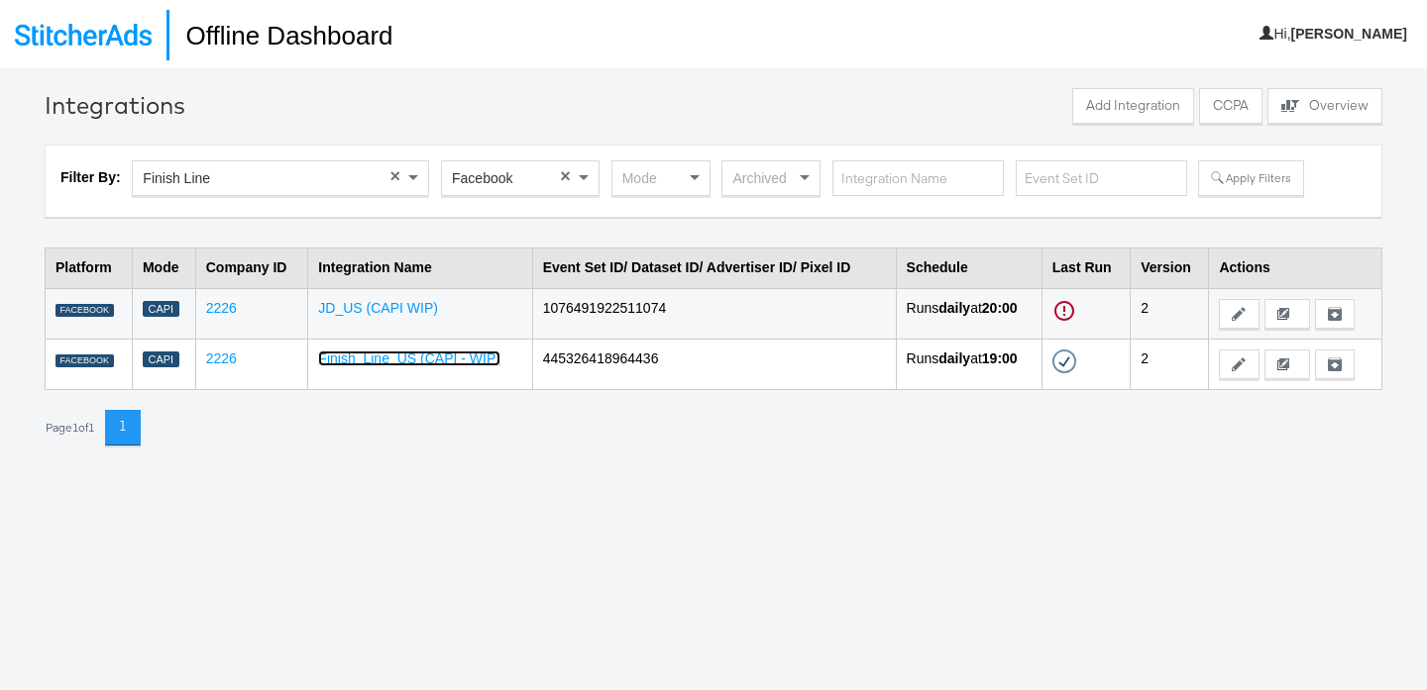
click at [420, 363] on link "Finish_Line_US (CAPI - WIP)" at bounding box center [409, 359] width 182 height 16
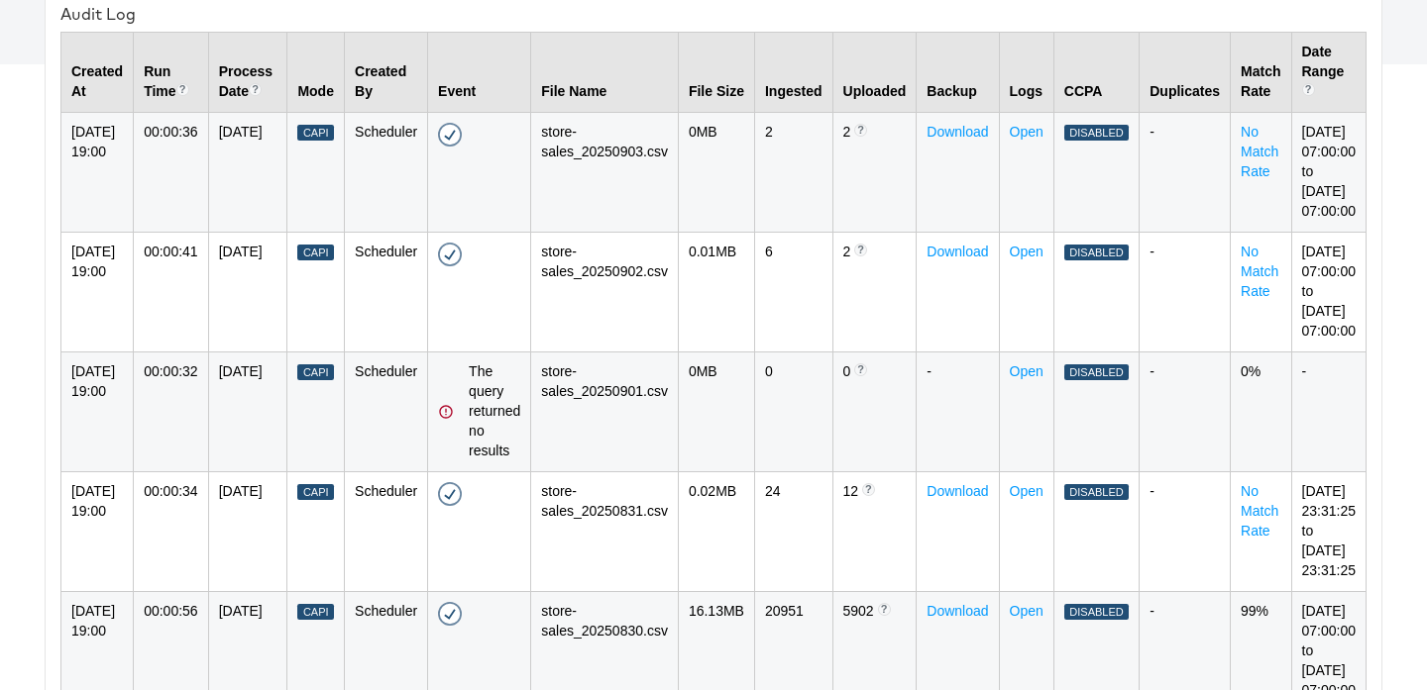
scroll to position [690, 0]
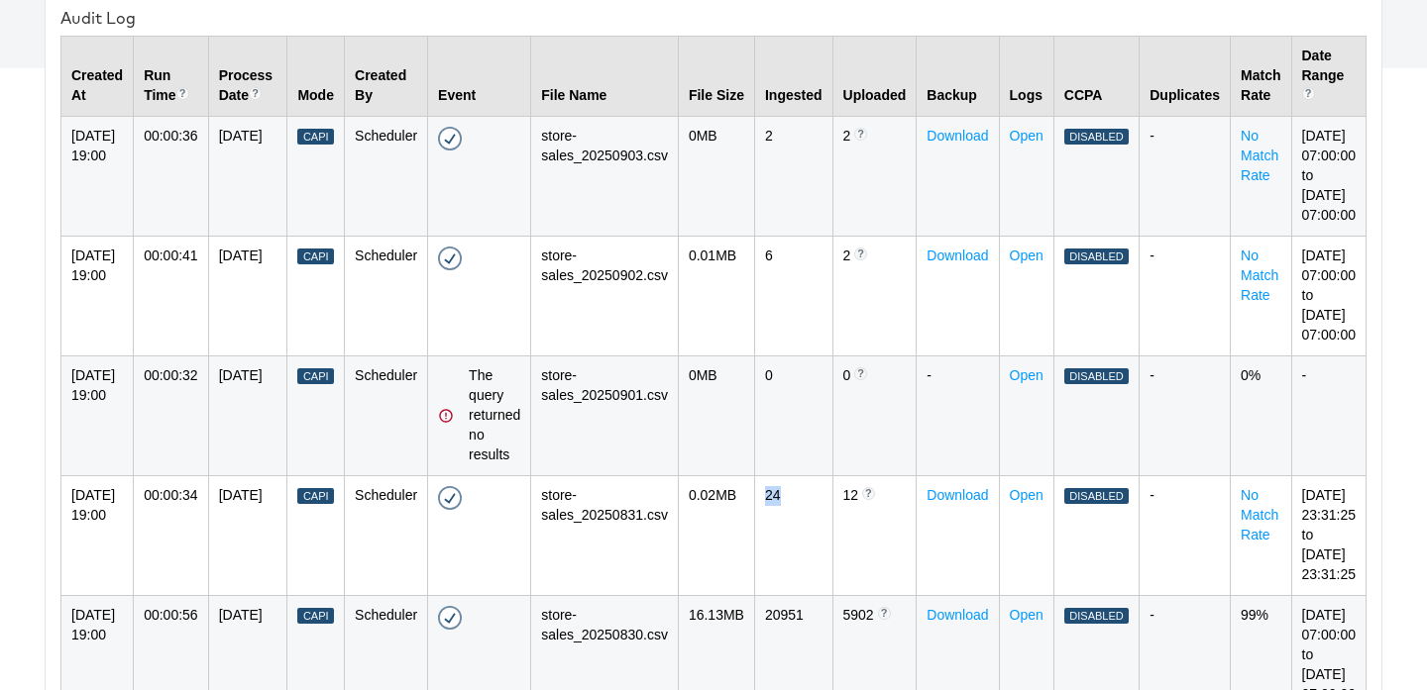
drag, startPoint x: 773, startPoint y: 517, endPoint x: 758, endPoint y: 517, distance: 14.9
click at [757, 517] on td "24" at bounding box center [793, 536] width 78 height 120
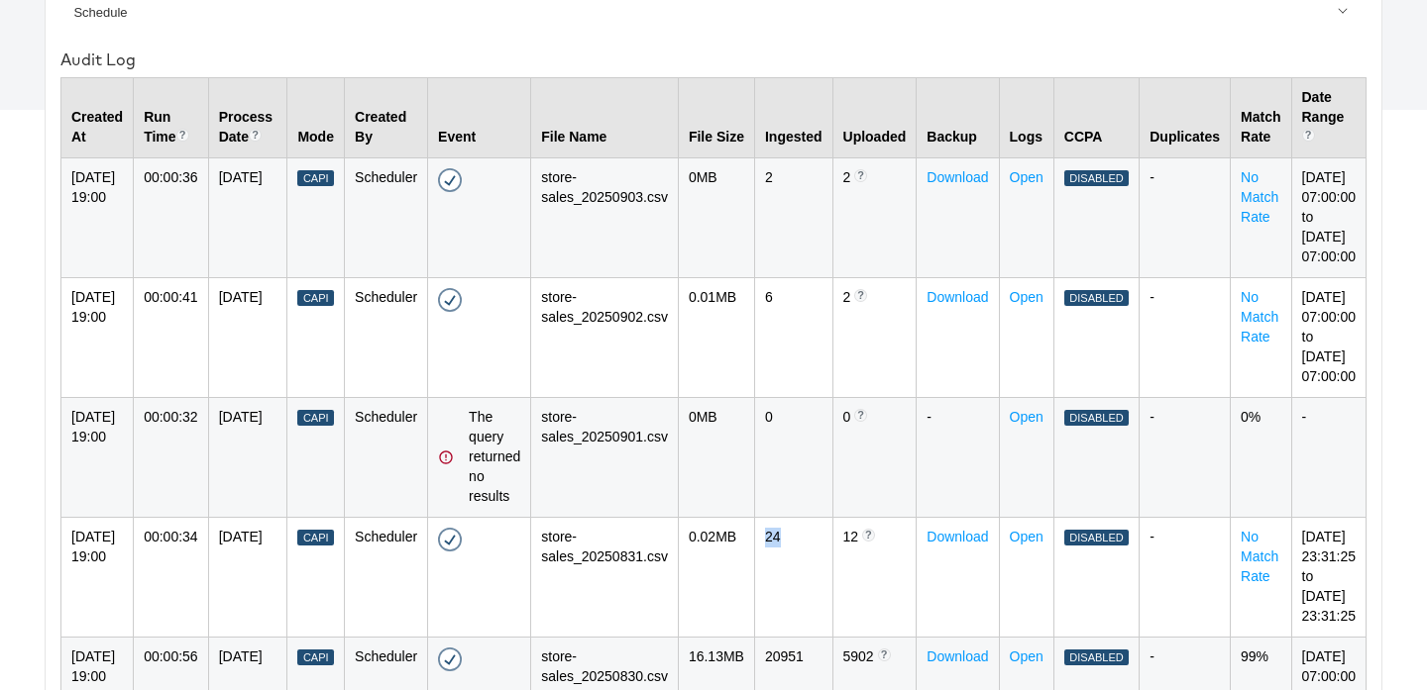
scroll to position [0, 0]
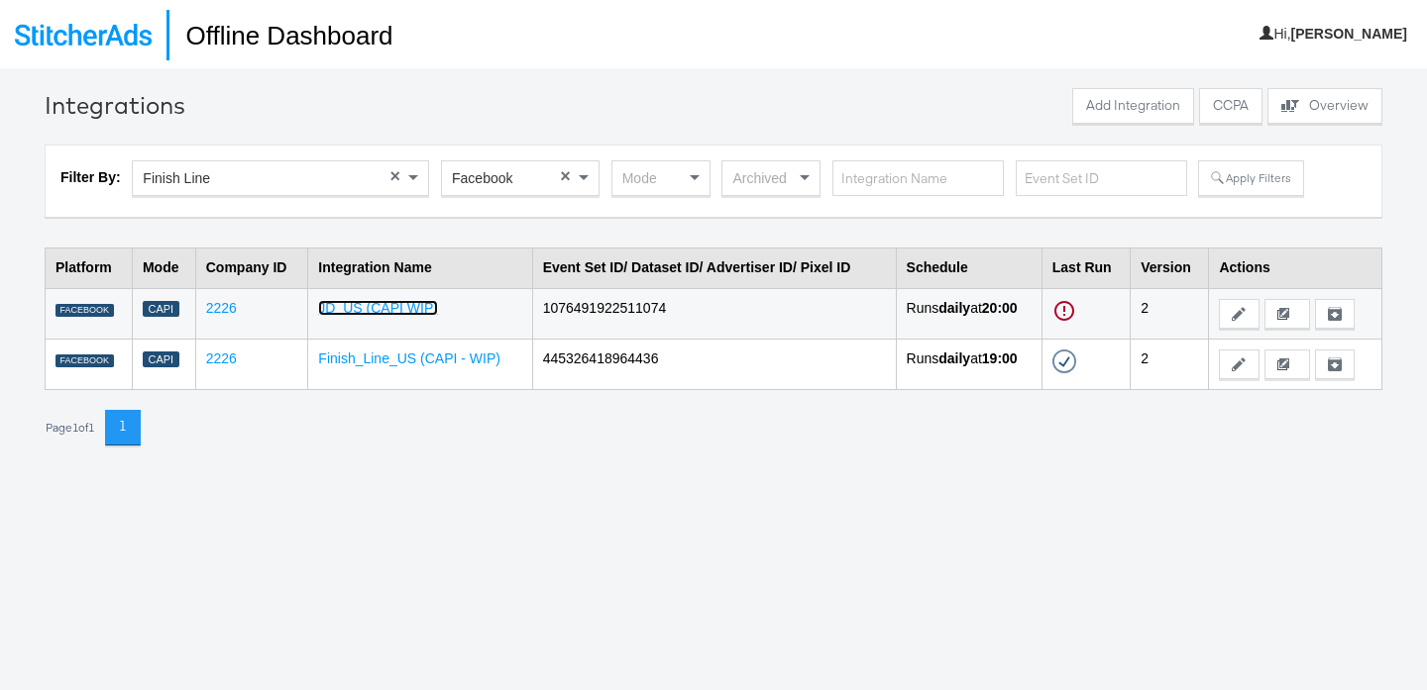
click at [414, 312] on link "JD_US (CAPI WIP)" at bounding box center [378, 308] width 120 height 16
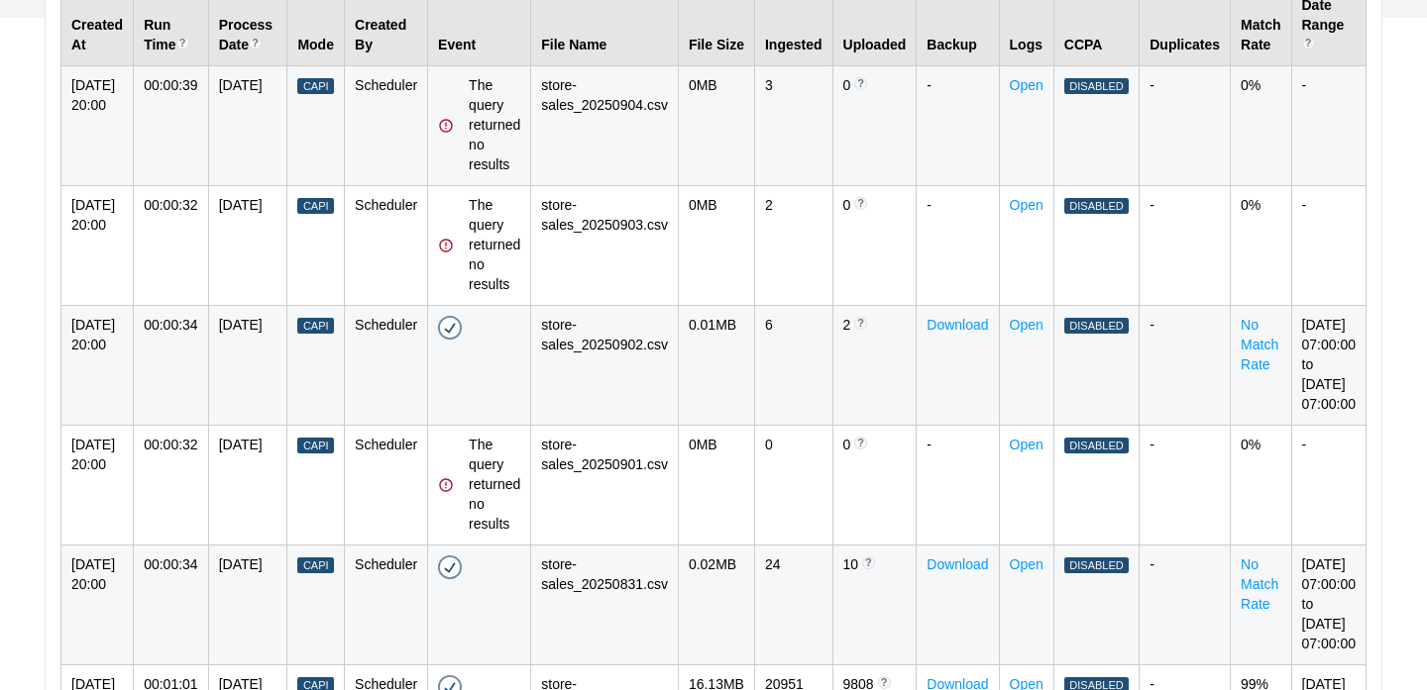
scroll to position [740, 0]
